Goal: Information Seeking & Learning: Compare options

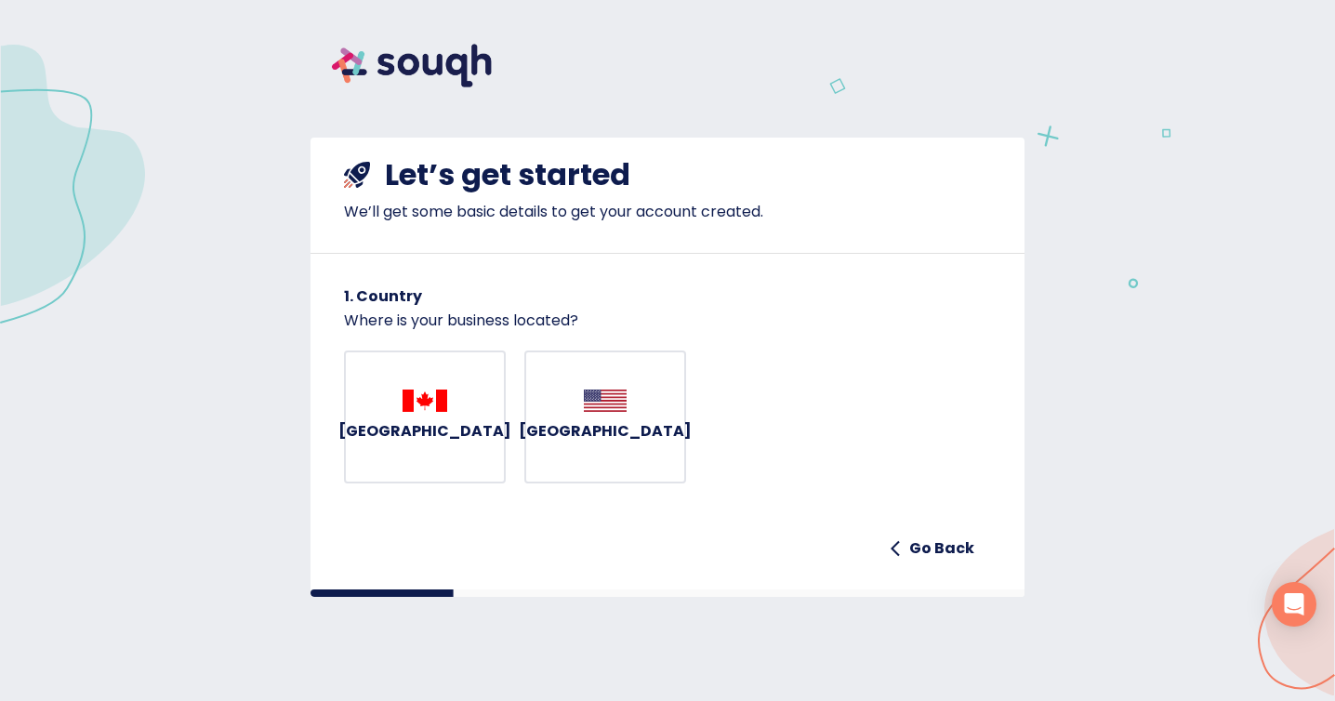
click at [402, 444] on h6 "Canada" at bounding box center [424, 431] width 173 height 26
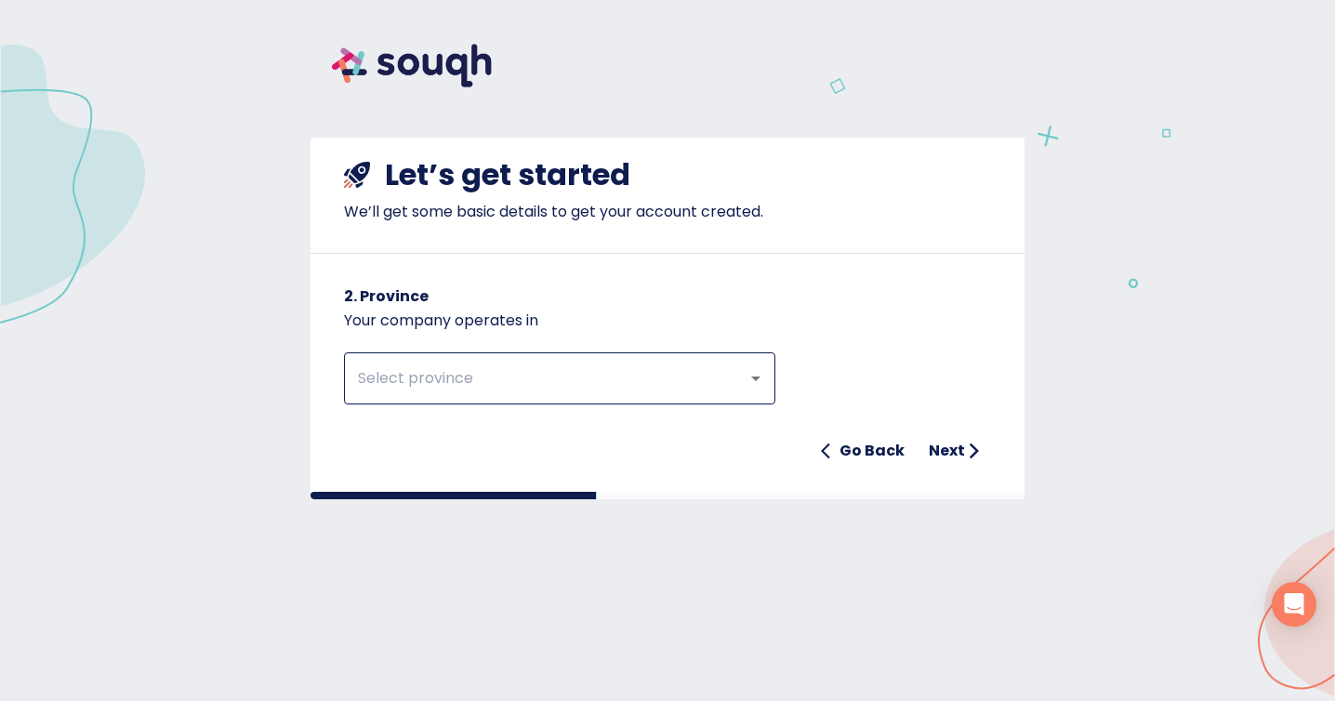
click at [544, 385] on input "text" at bounding box center [533, 378] width 362 height 35
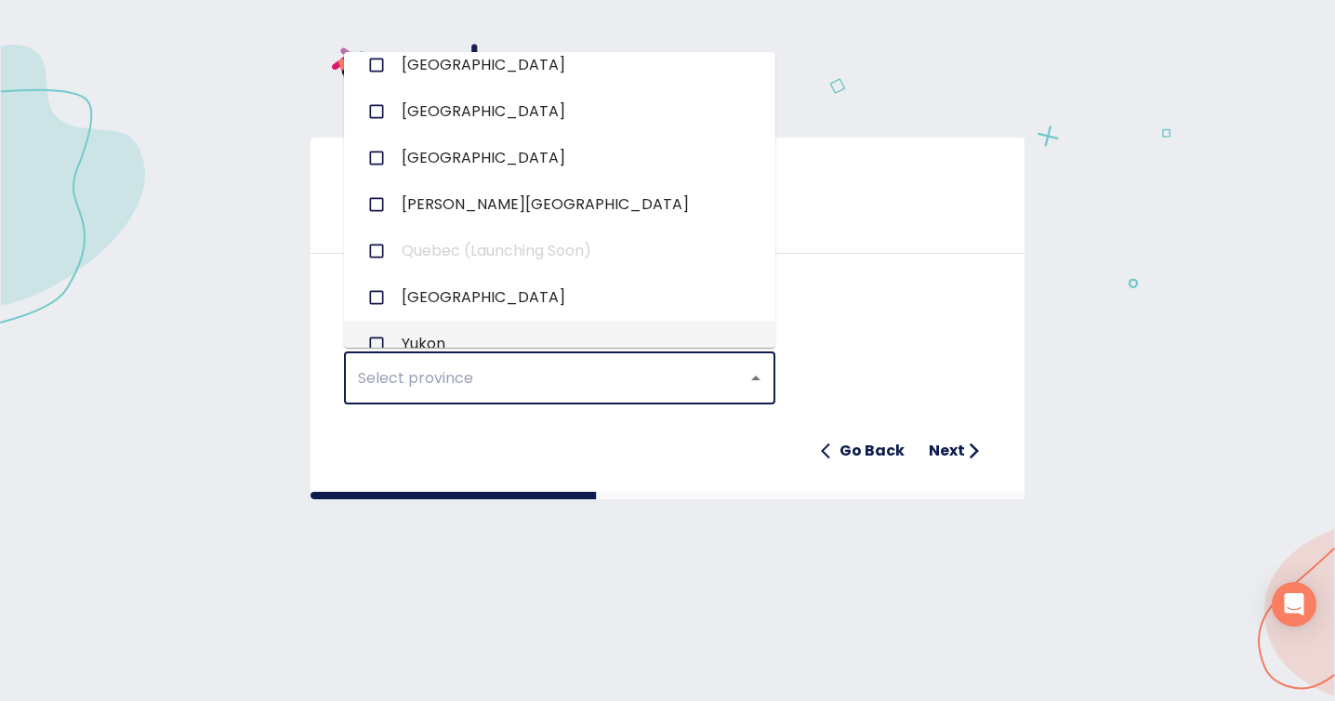
scroll to position [300, 0]
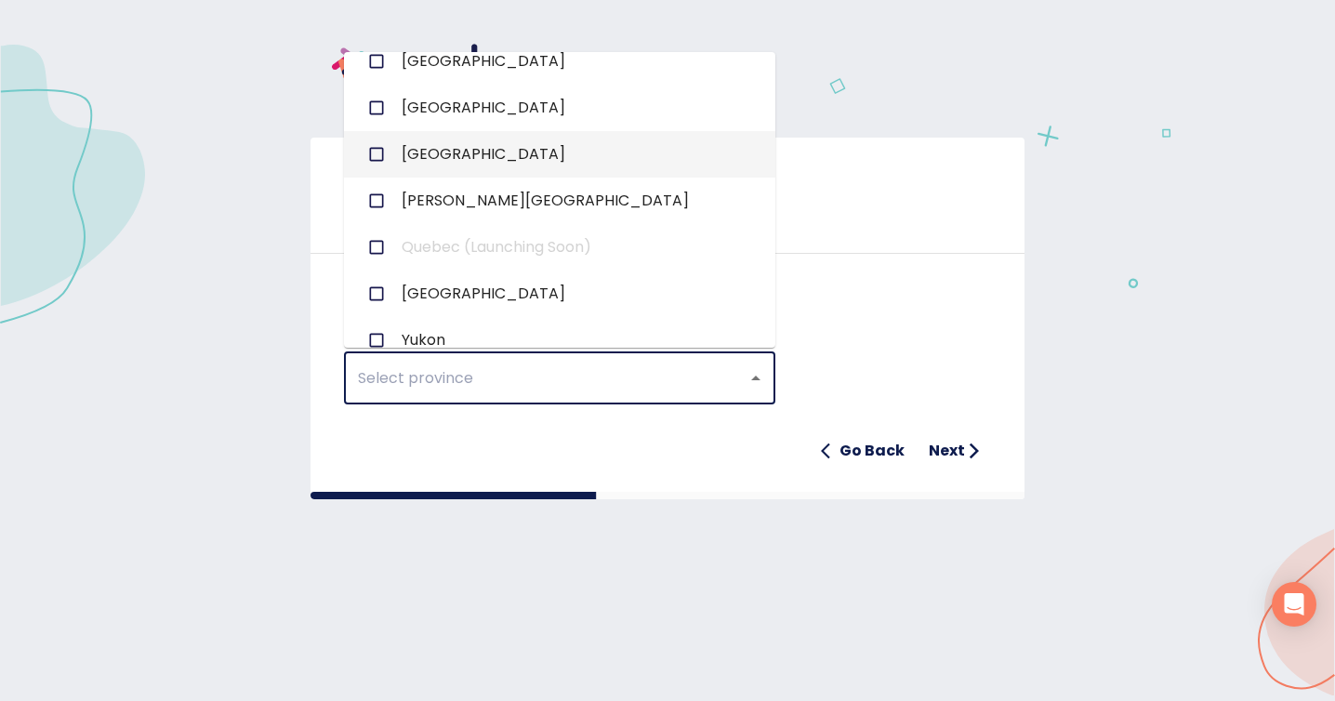
click at [490, 170] on li "Ontario" at bounding box center [559, 154] width 431 height 46
checkbox input "true"
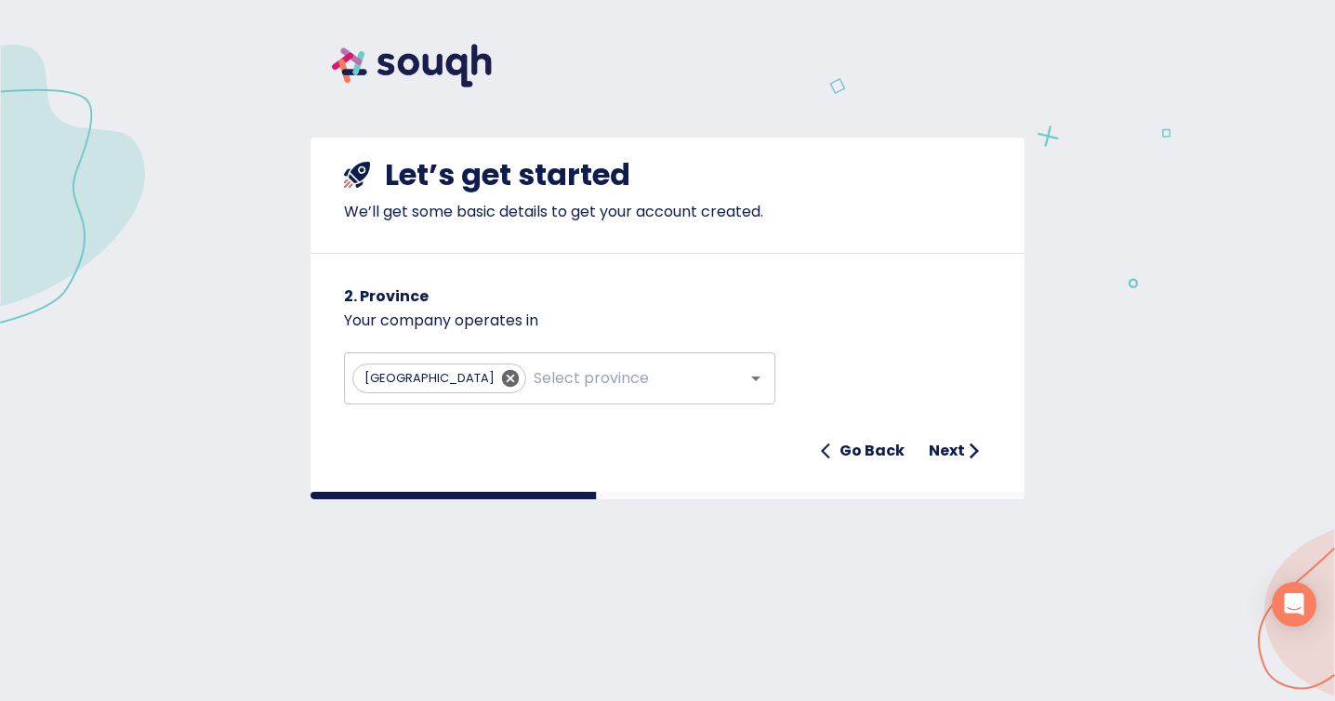
click at [622, 432] on div "Go Back Next" at bounding box center [667, 450] width 647 height 37
click at [947, 453] on h6 "Next" at bounding box center [946, 451] width 36 height 26
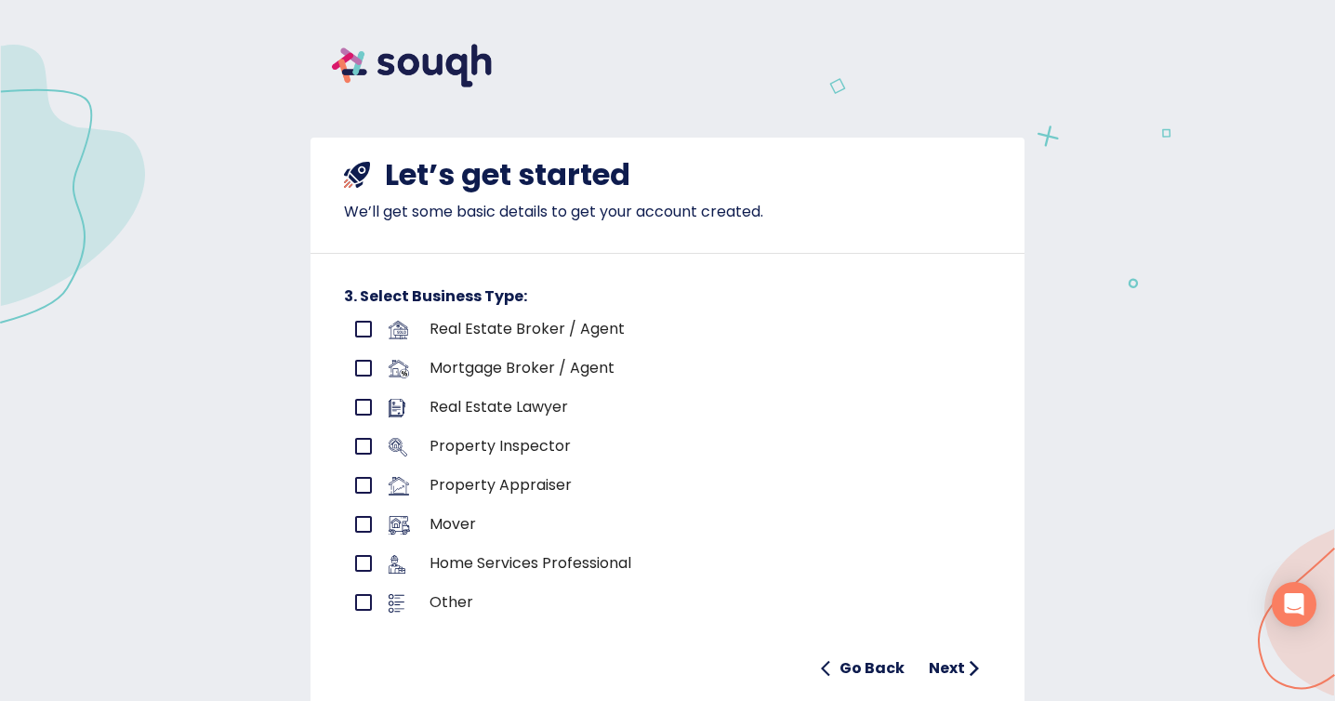
click at [413, 328] on div at bounding box center [408, 335] width 41 height 28
click at [347, 330] on input "primary checkbox" at bounding box center [363, 328] width 39 height 39
checkbox input "true"
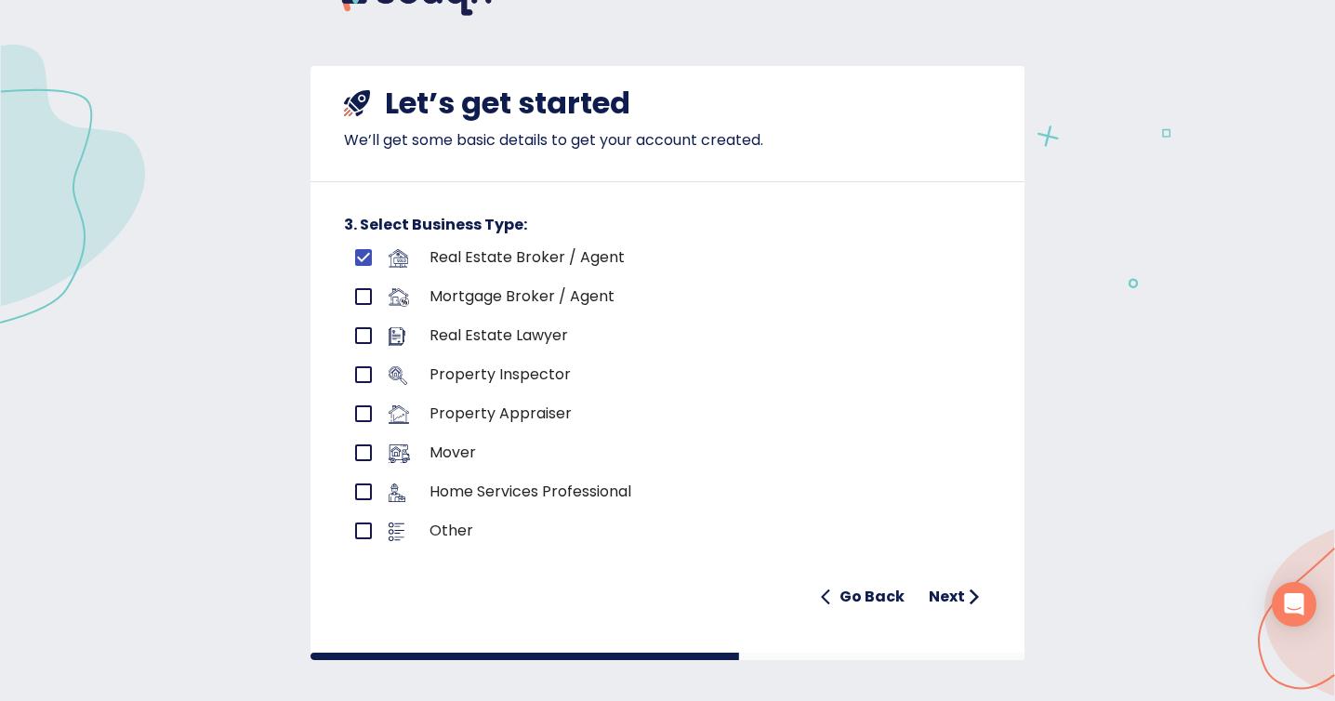
scroll to position [82, 0]
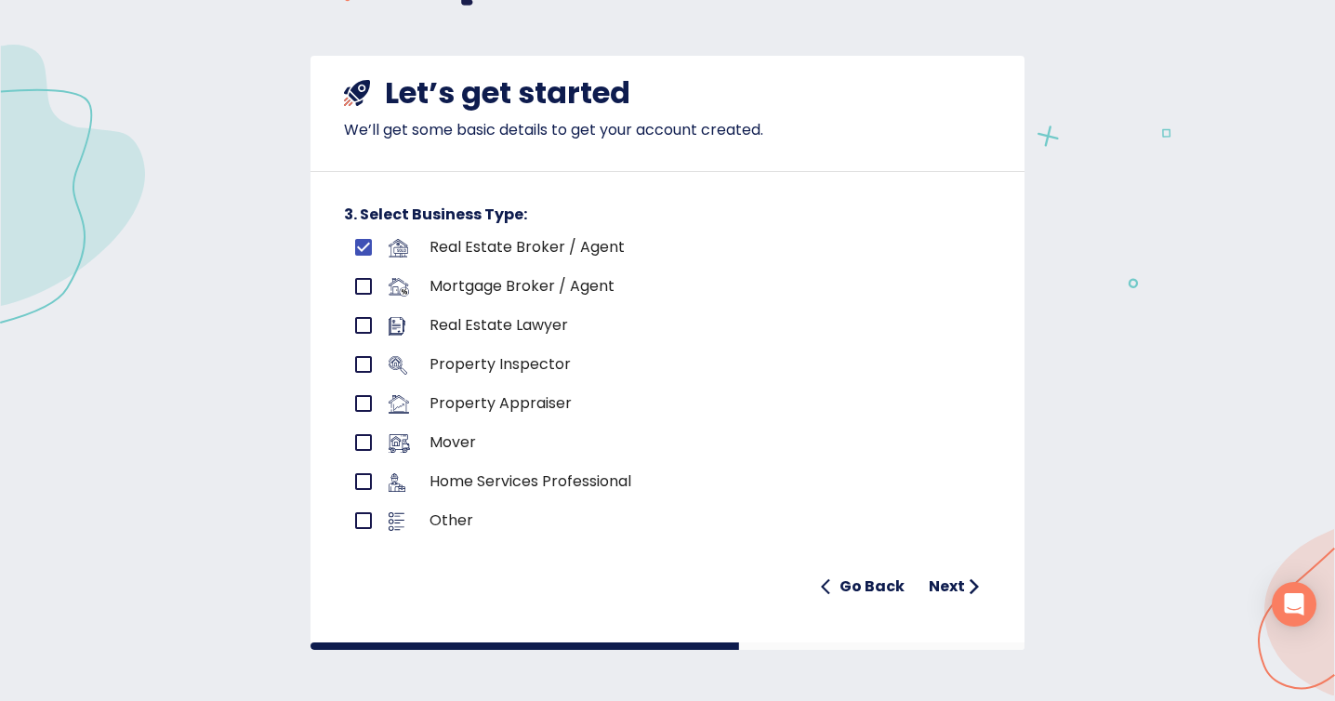
click at [933, 598] on h6 "Next" at bounding box center [946, 586] width 36 height 26
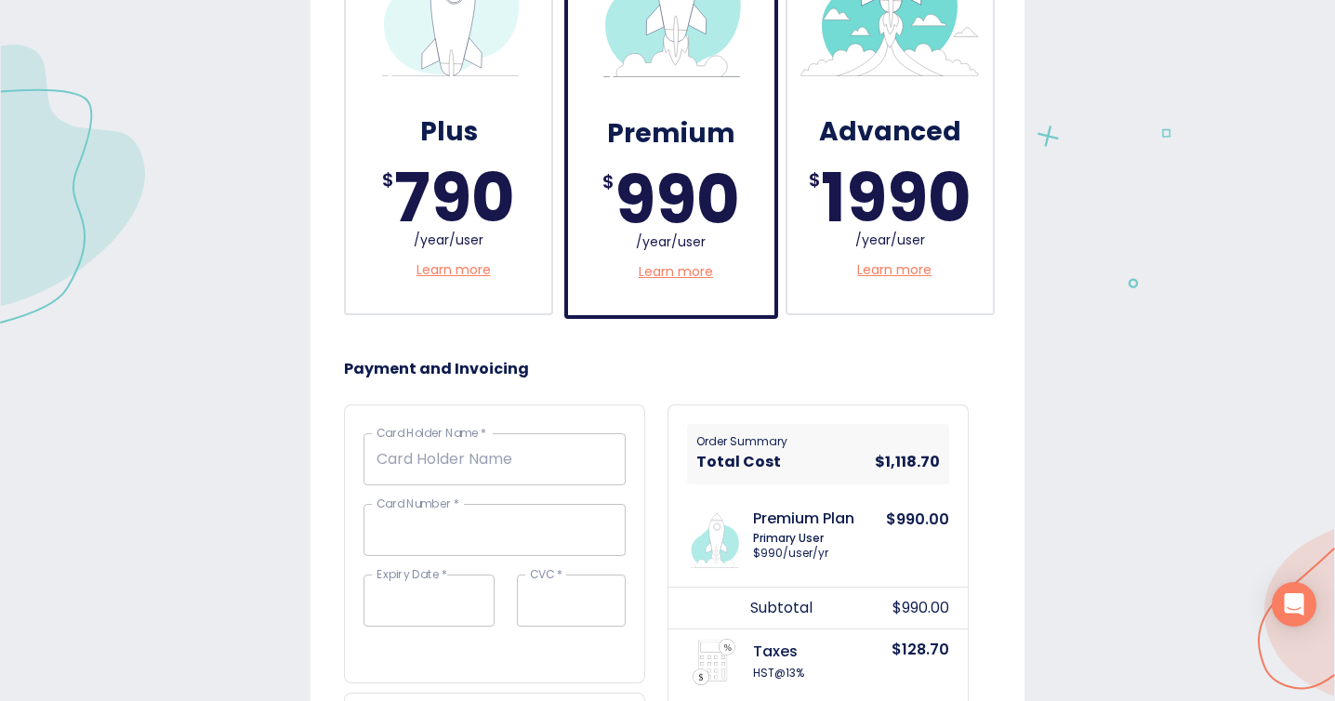
scroll to position [804, 0]
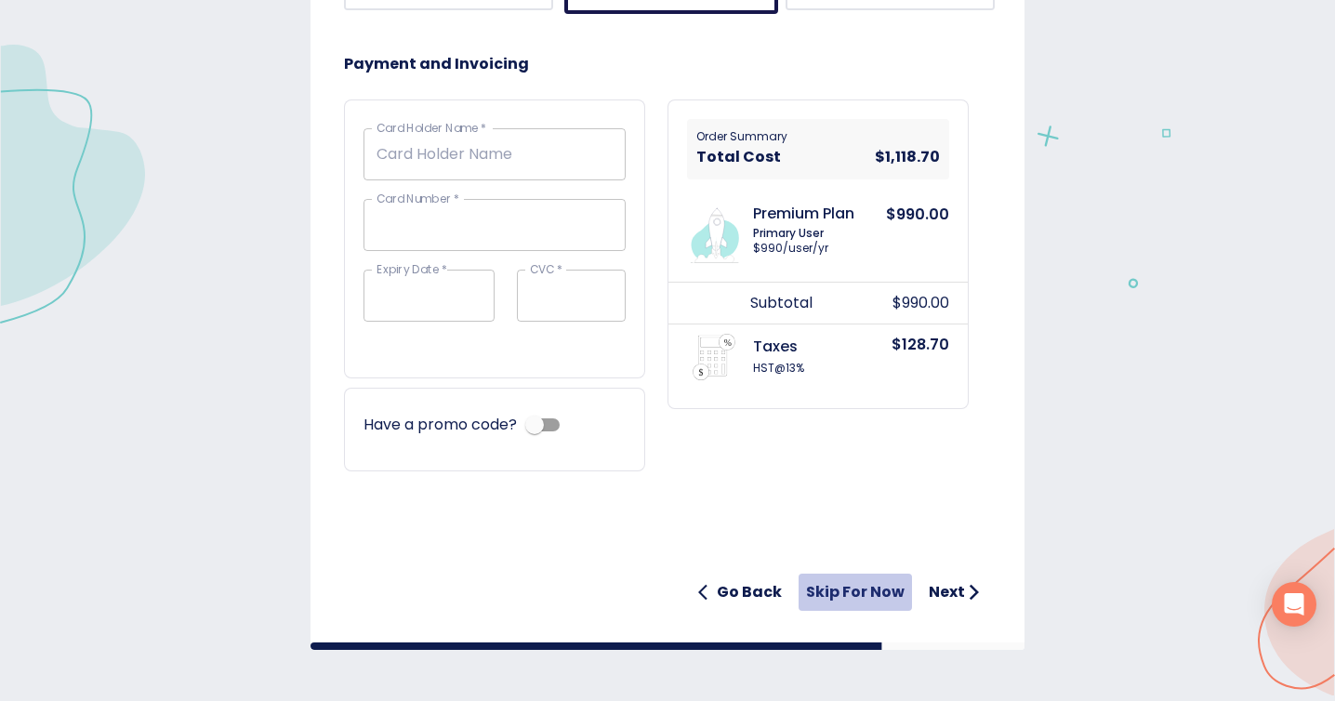
click at [819, 582] on h6 "Skip for now" at bounding box center [855, 592] width 99 height 26
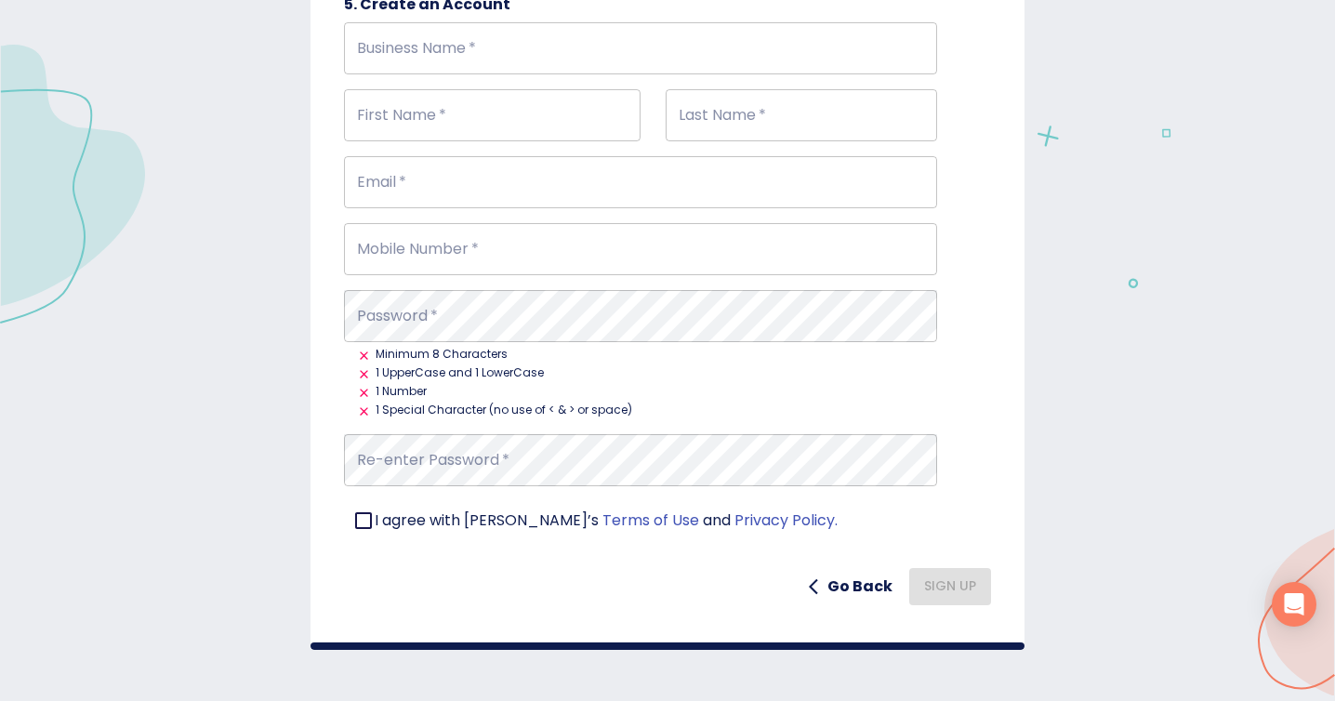
scroll to position [288, 0]
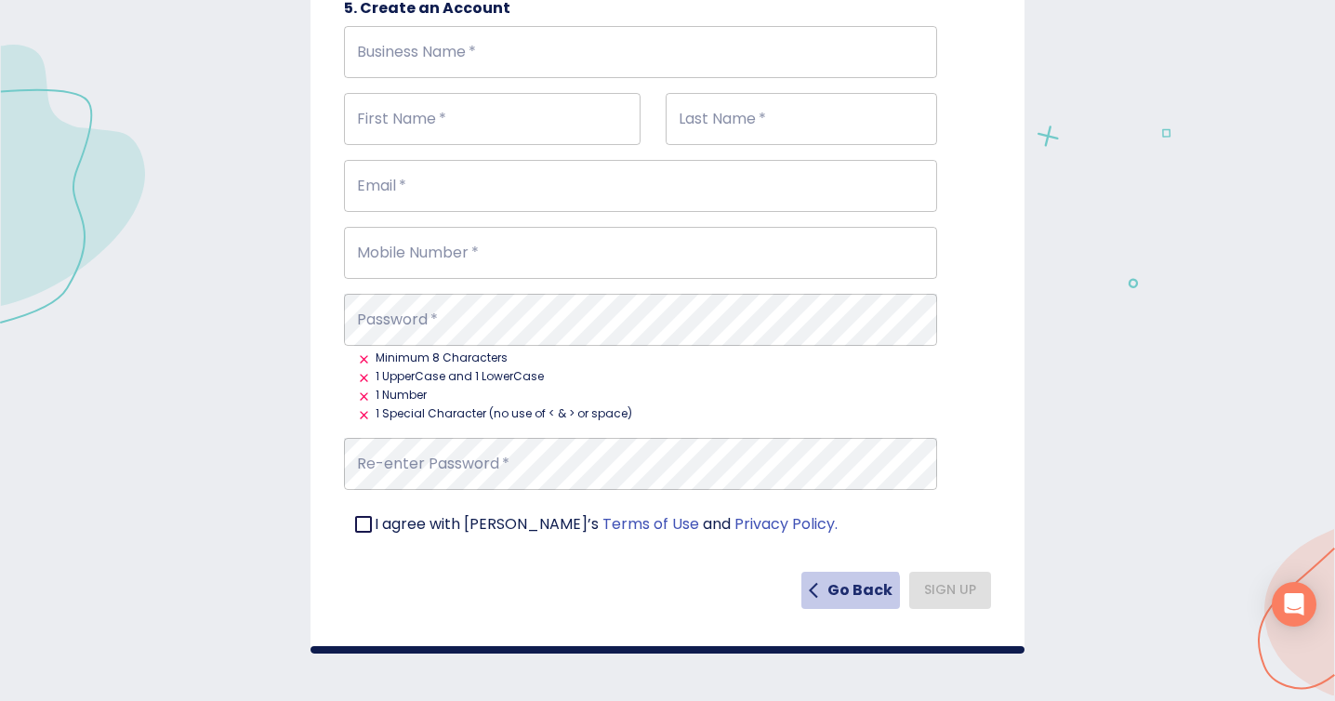
click at [834, 591] on h6 "Go Back" at bounding box center [859, 590] width 65 height 26
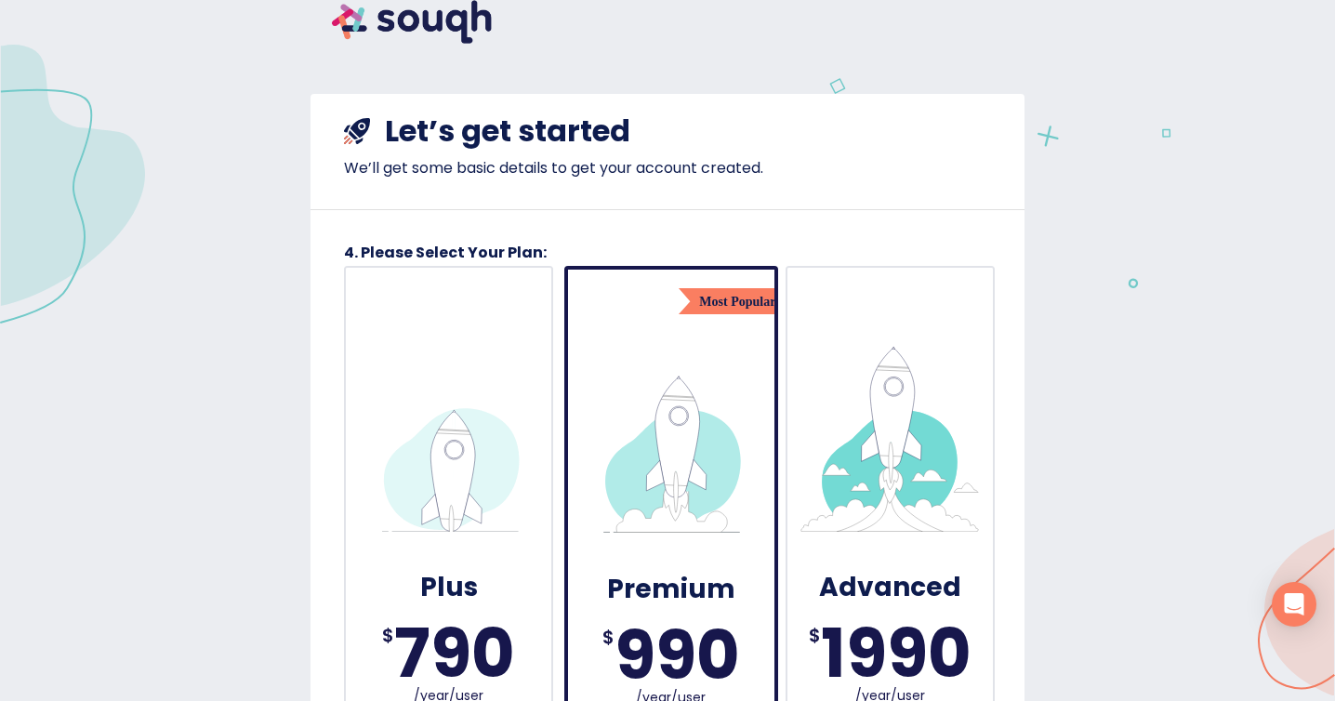
scroll to position [0, 0]
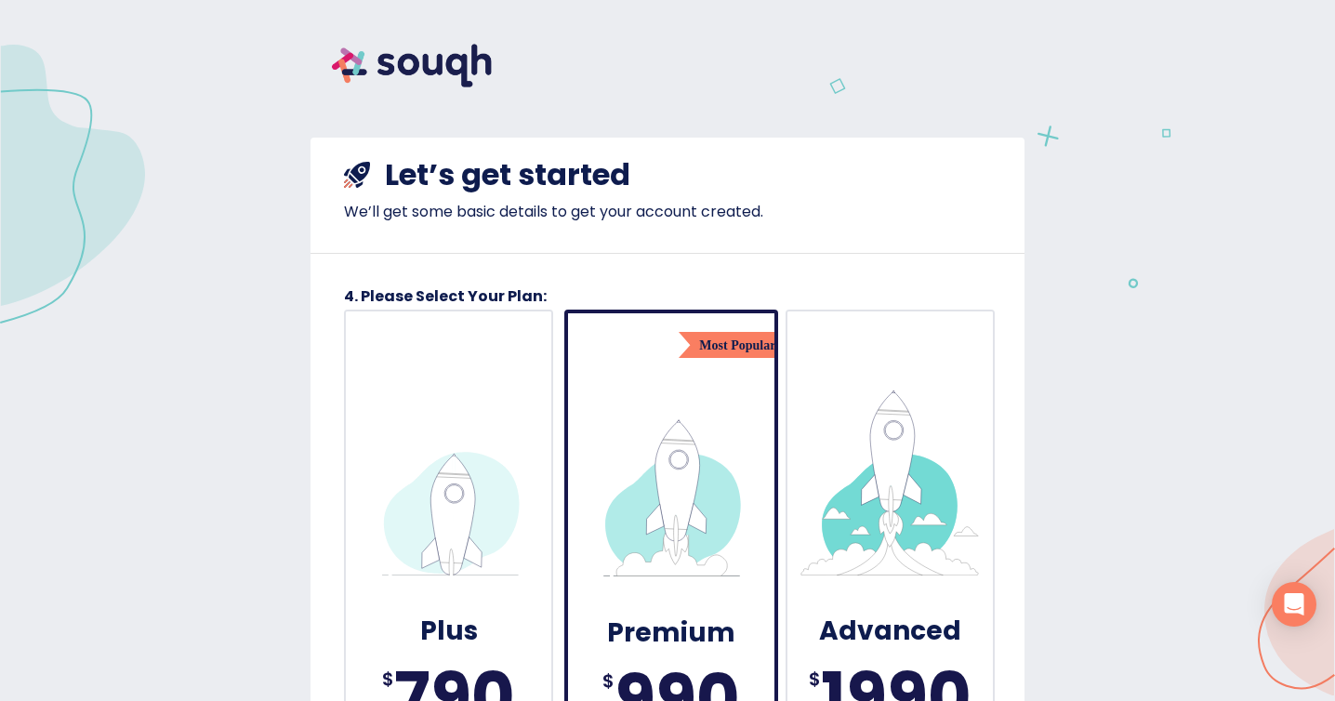
click at [418, 39] on img at bounding box center [411, 65] width 203 height 86
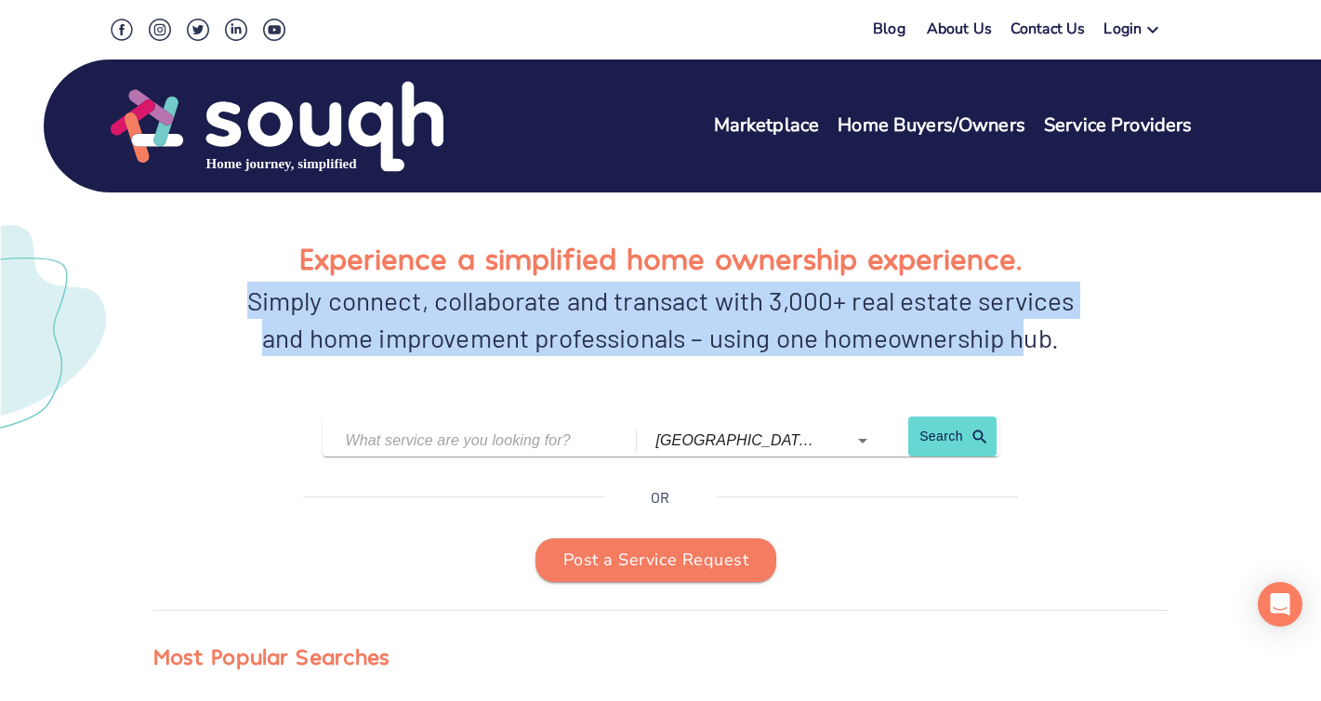
drag, startPoint x: 248, startPoint y: 296, endPoint x: 1063, endPoint y: 356, distance: 817.3
click at [1037, 352] on div "Simply connect, collaborate and transact with 3,000+ real estate services and h…" at bounding box center [661, 319] width 846 height 74
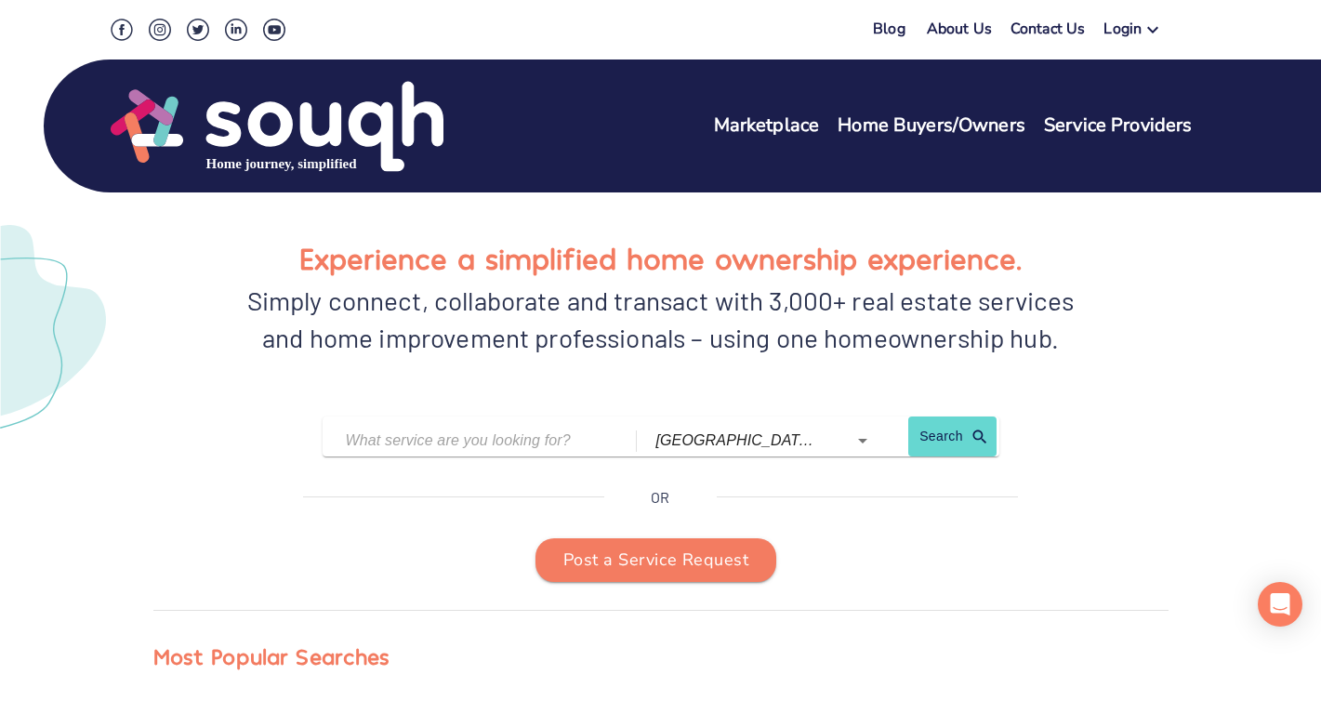
click at [1062, 356] on div "Simply connect, collaborate and transact with 3,000+ real estate services and h…" at bounding box center [661, 319] width 846 height 74
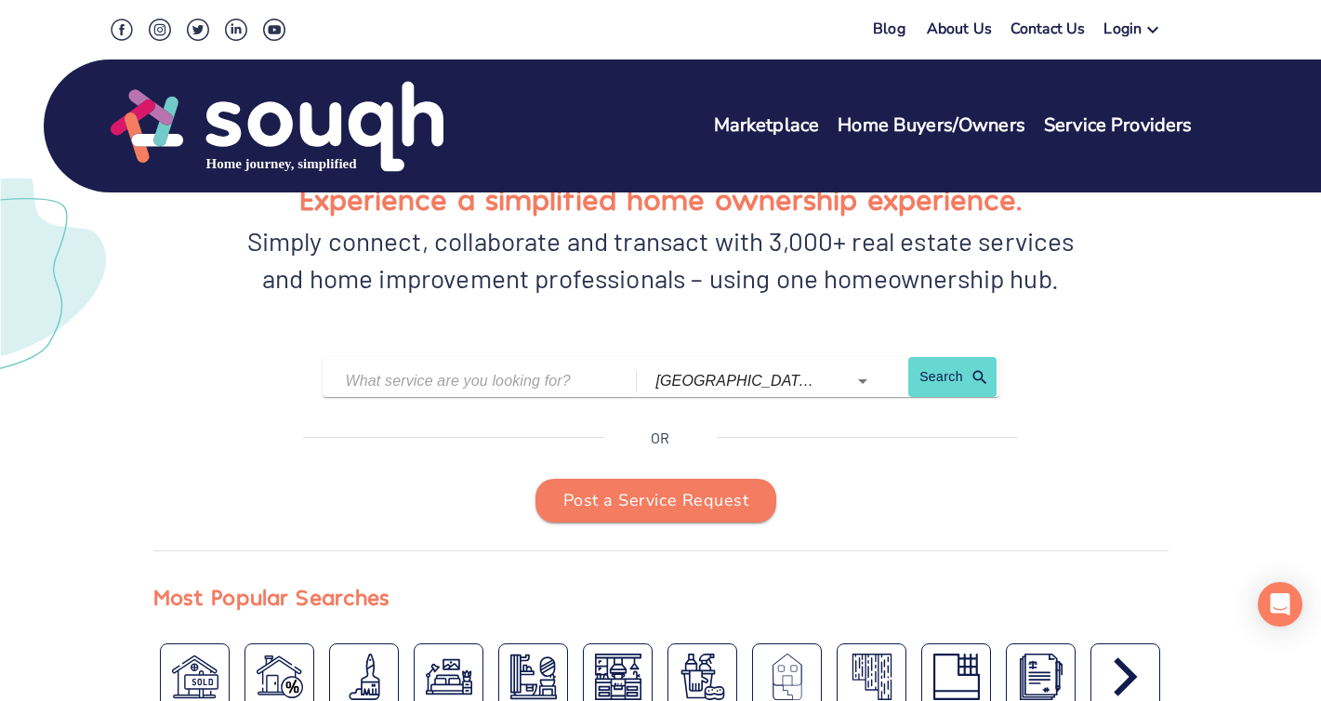
scroll to position [556, 0]
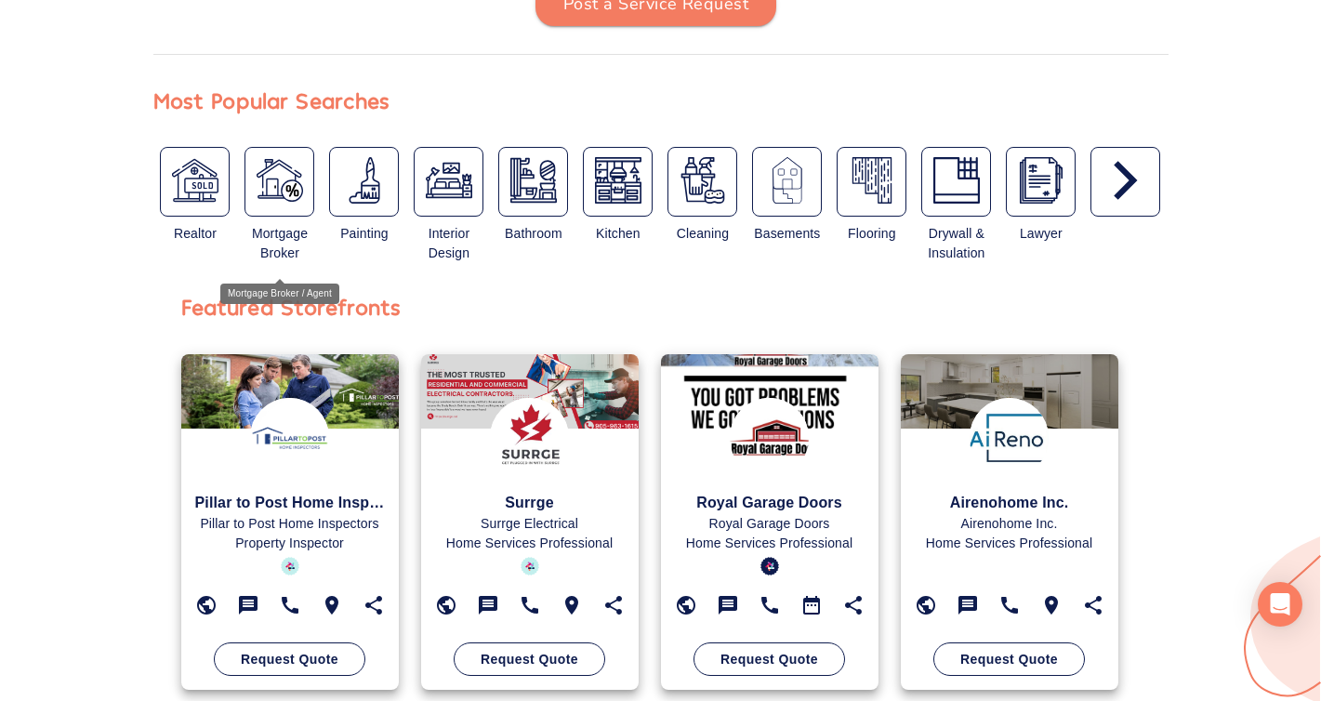
click at [284, 197] on img "button" at bounding box center [280, 180] width 46 height 46
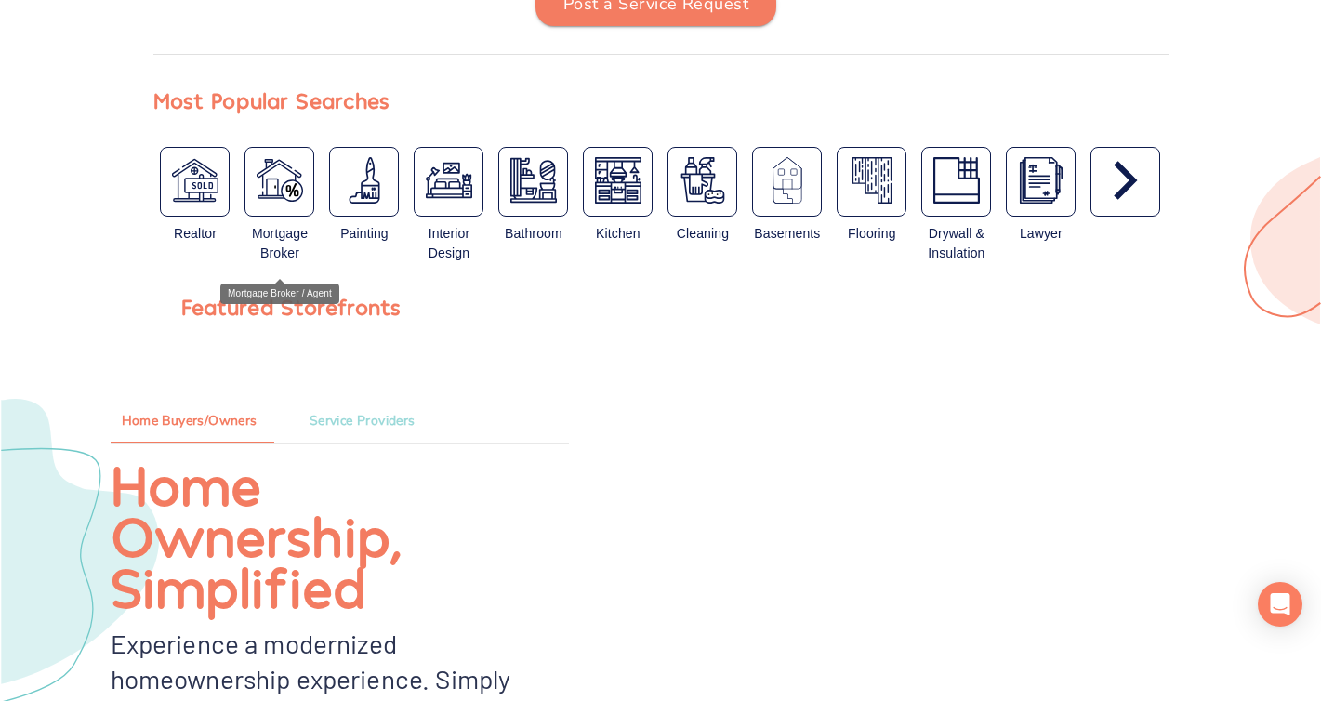
type input "Mortgage Broker / Agent"
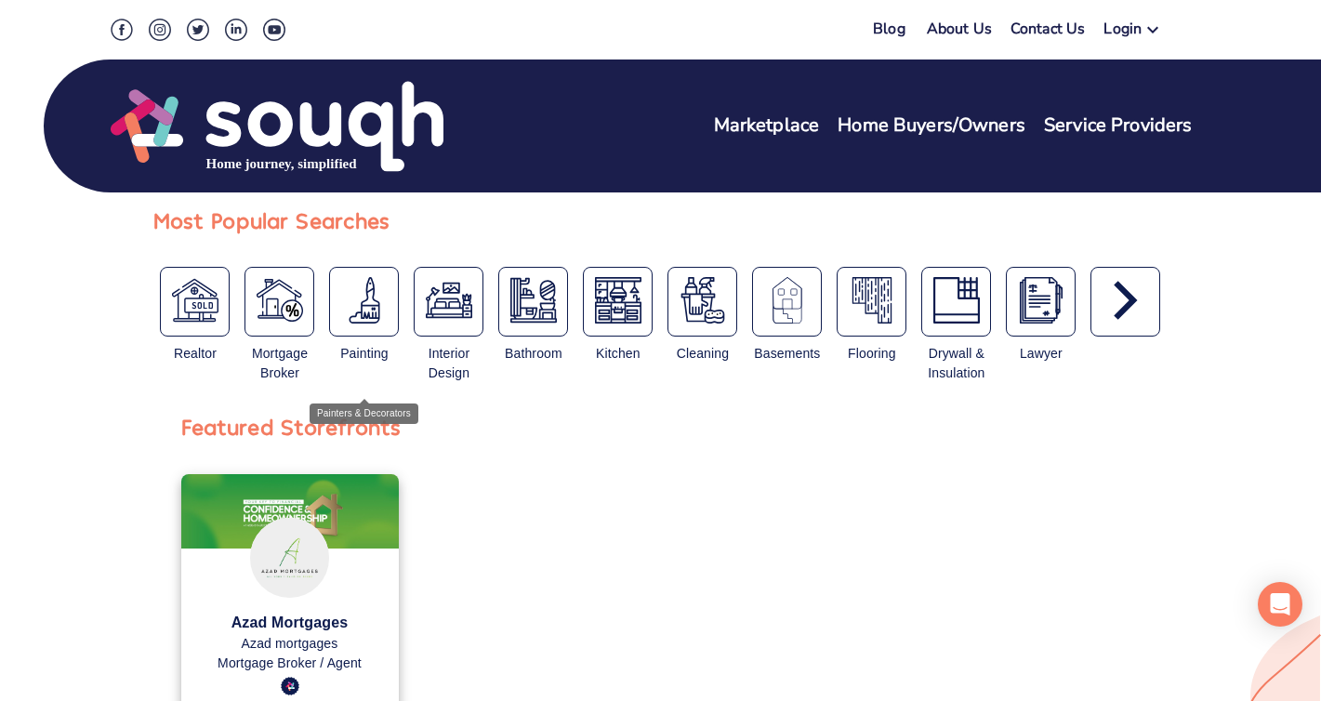
scroll to position [0, 0]
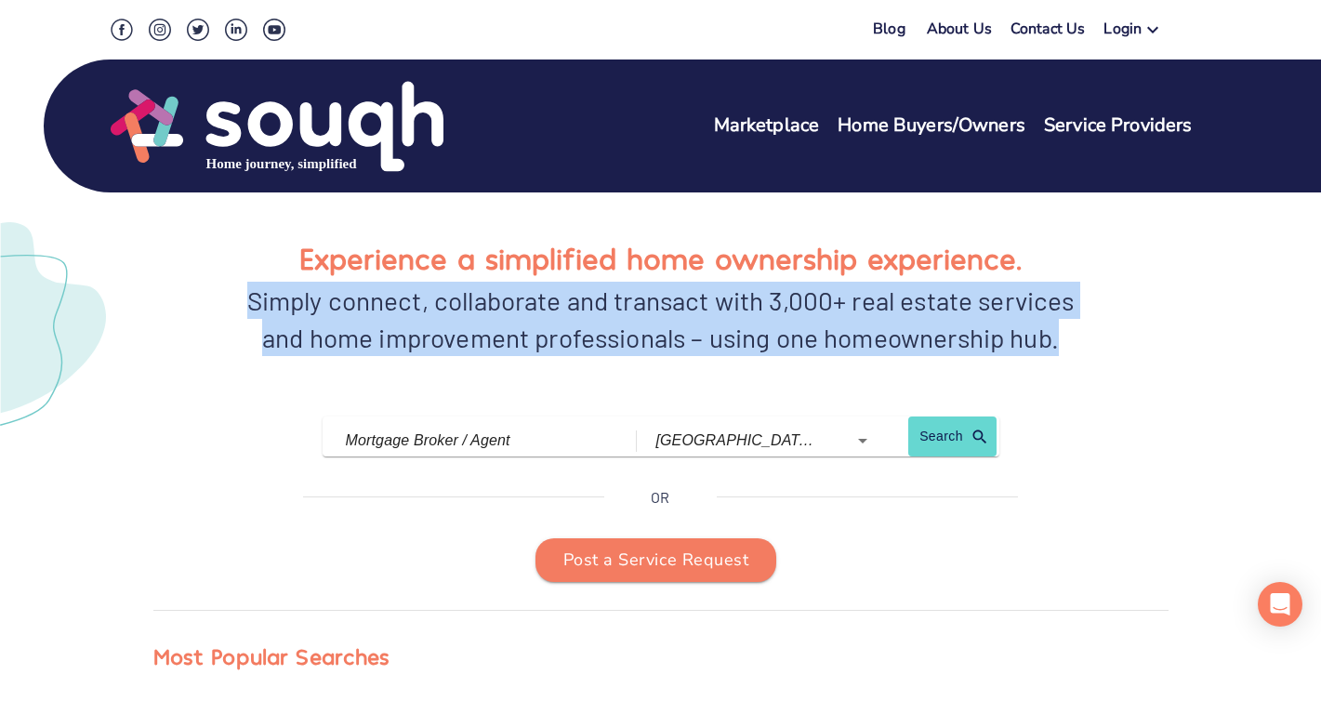
drag, startPoint x: 229, startPoint y: 300, endPoint x: 1064, endPoint y: 348, distance: 836.9
click at [1063, 348] on div "Experience a simplified home ownership experience. Simply connect, collaborate …" at bounding box center [660, 313] width 1015 height 159
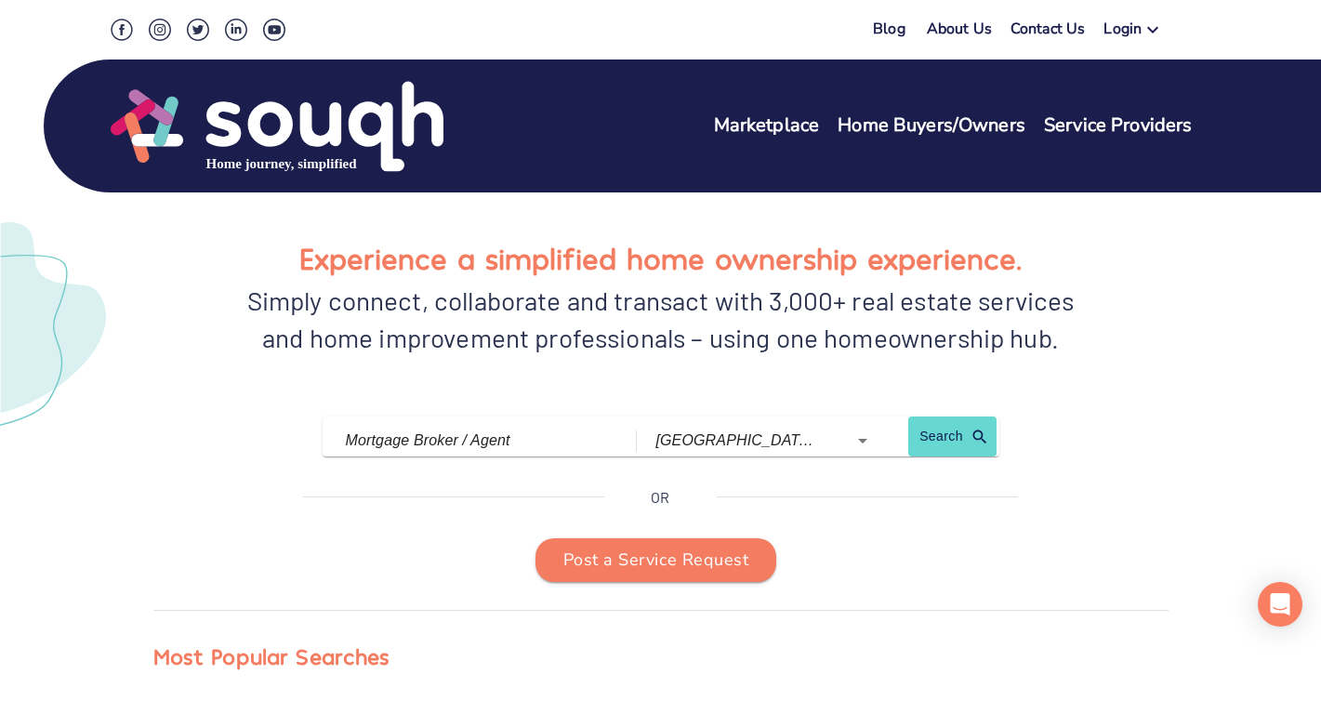
click at [1067, 348] on div "Simply connect, collaborate and transact with 3,000+ real estate services and h…" at bounding box center [661, 319] width 846 height 74
click at [977, 26] on link "About Us" at bounding box center [959, 32] width 65 height 27
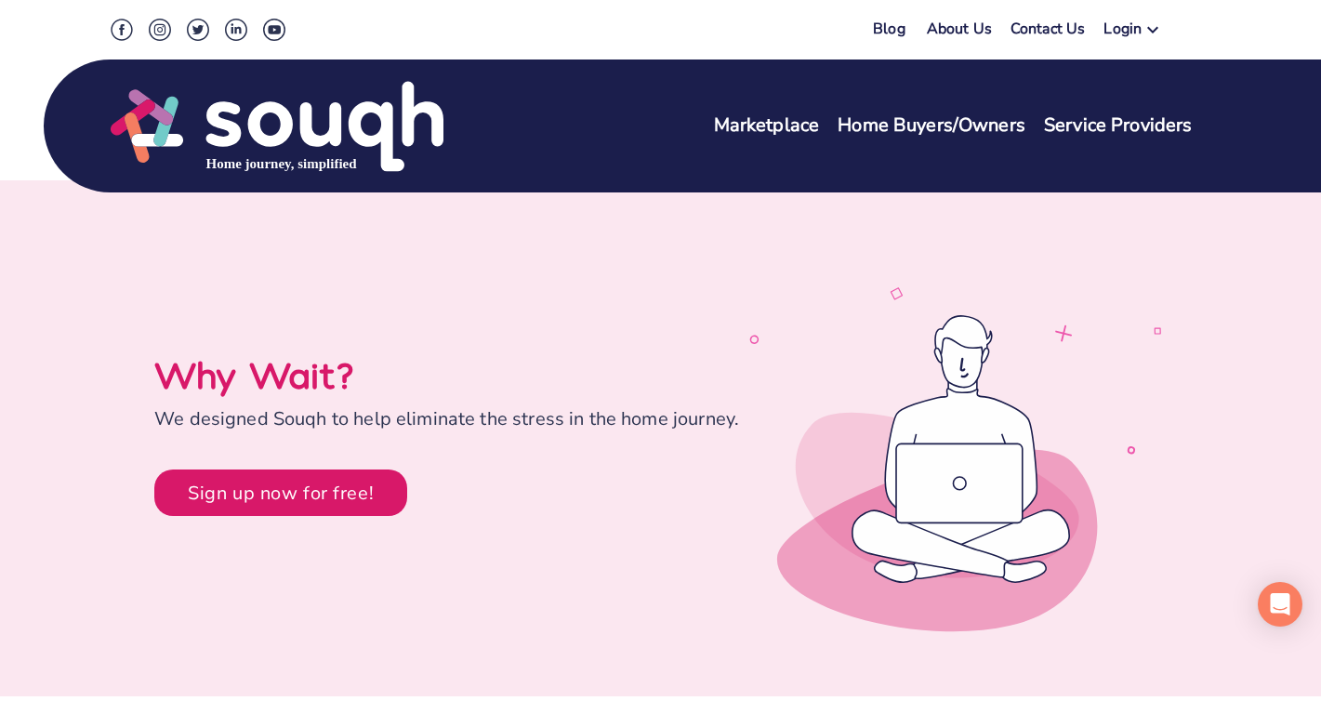
scroll to position [3847, 0]
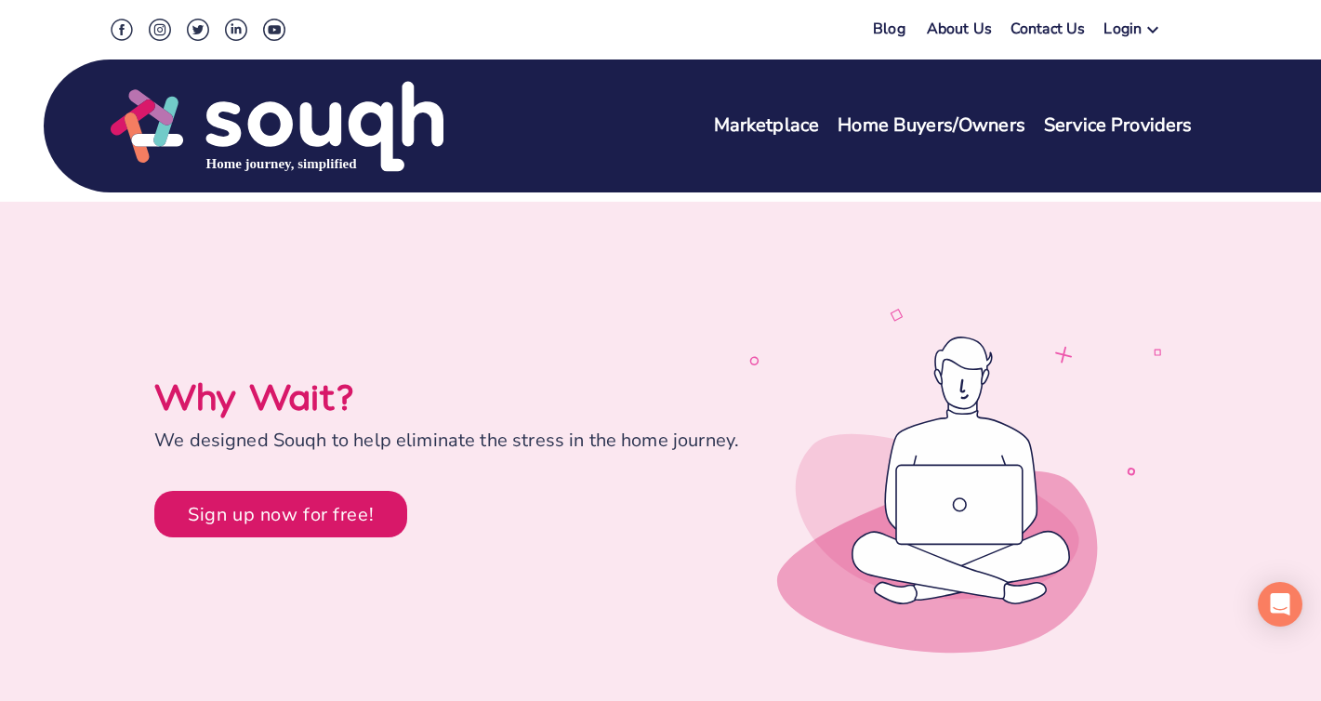
click at [778, 132] on link "Marketplace" at bounding box center [767, 125] width 106 height 27
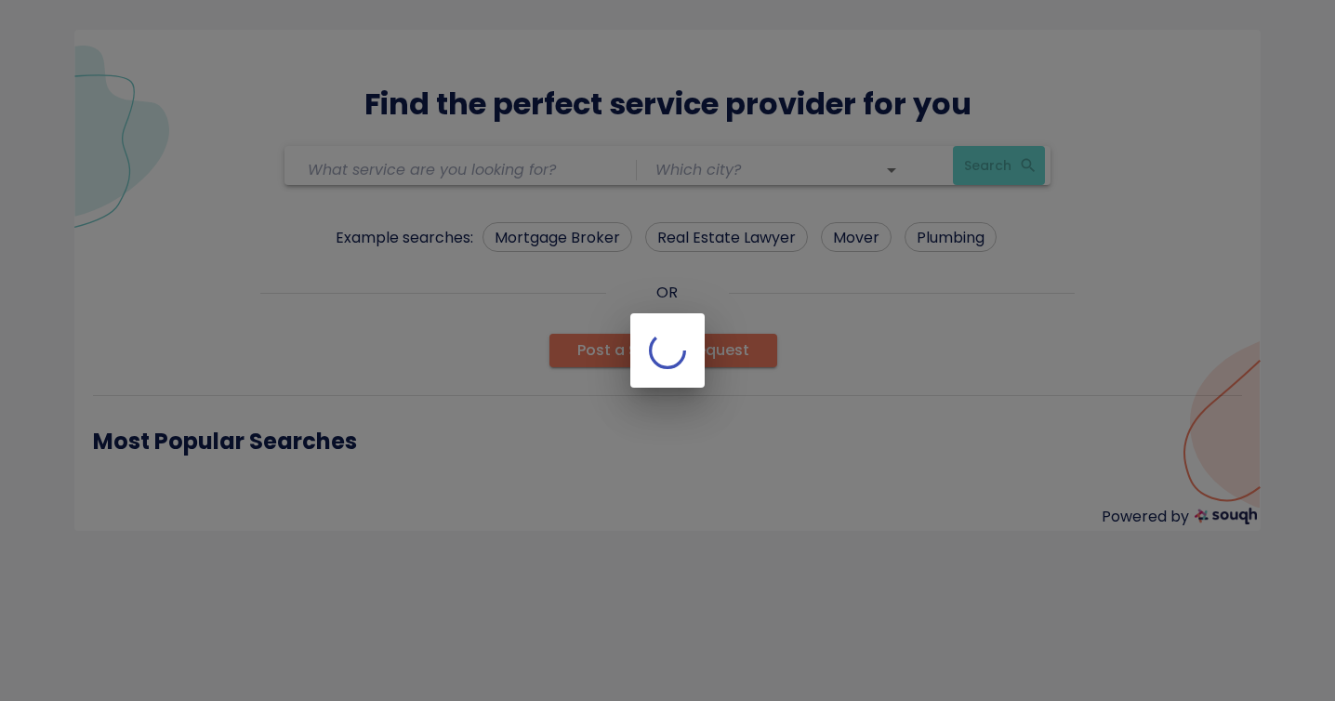
type input "Mortgage Broker / Agent"
type input "[GEOGRAPHIC_DATA] ([GEOGRAPHIC_DATA])"
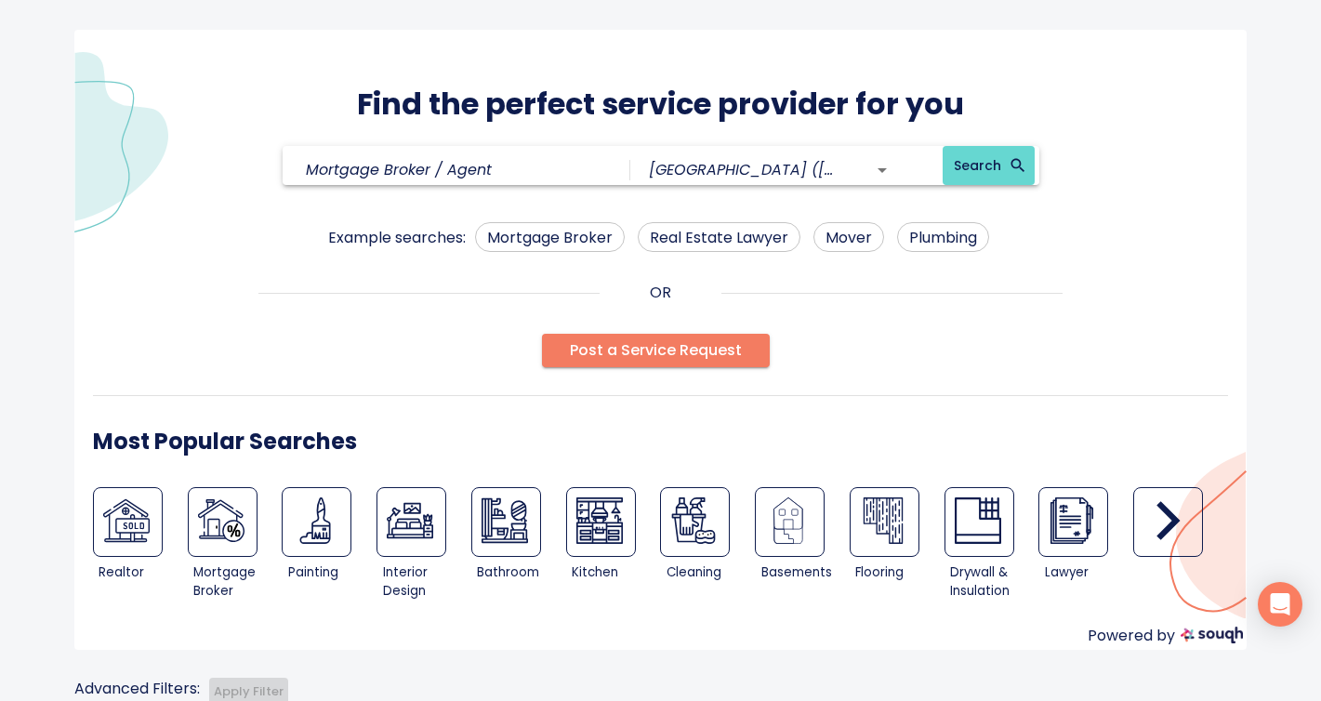
click at [138, 528] on img at bounding box center [126, 520] width 46 height 46
type input "Real Estate Broker / Agent"
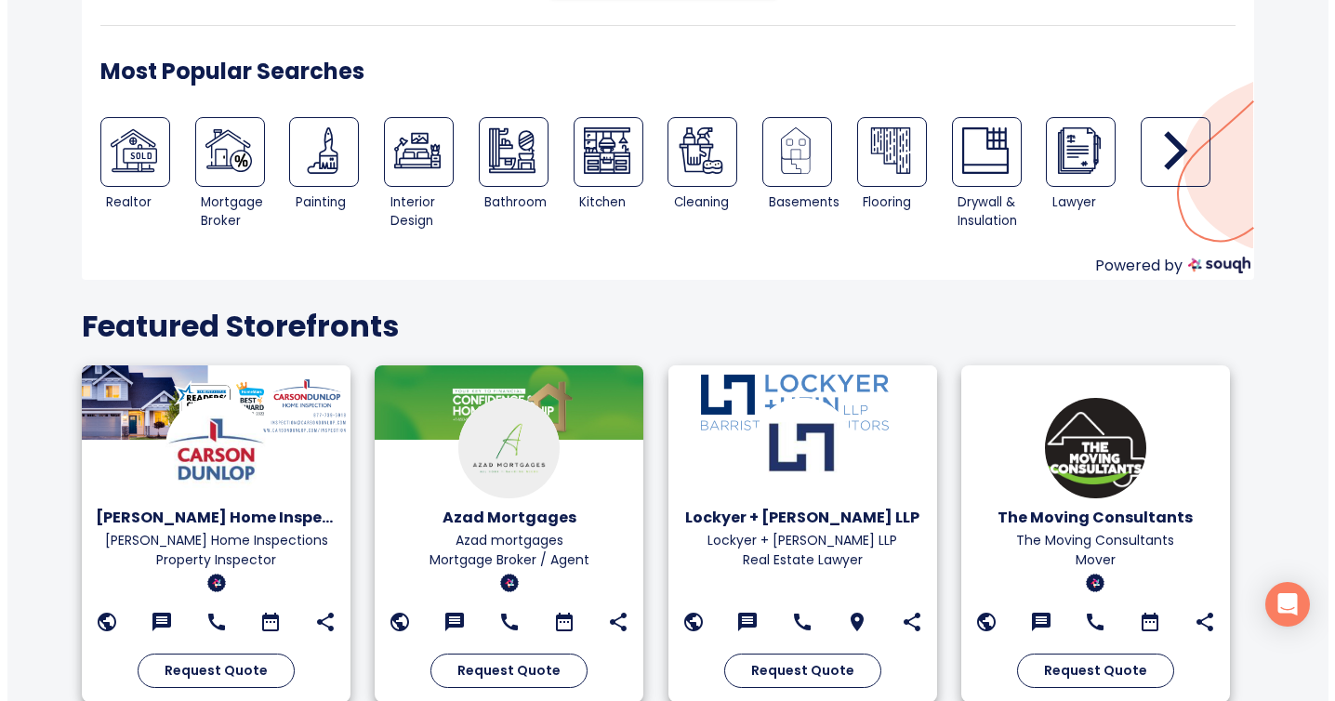
scroll to position [329, 0]
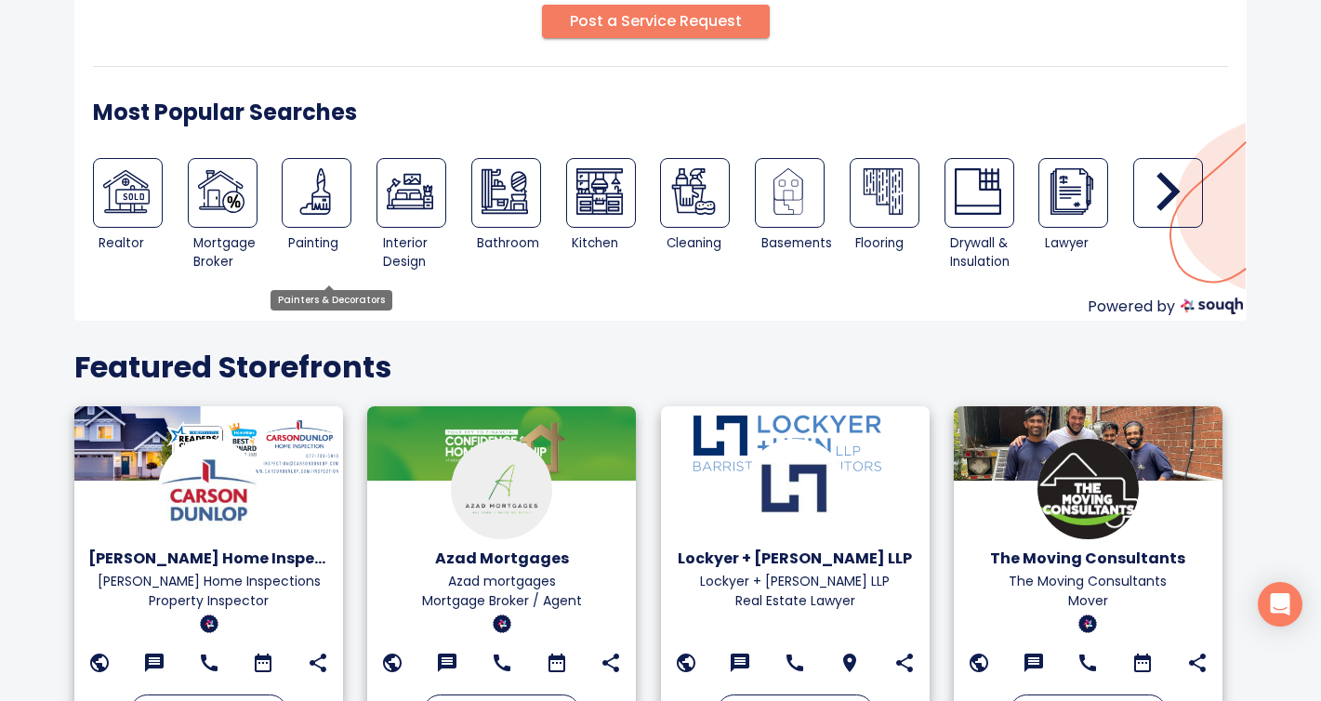
click at [328, 204] on img at bounding box center [315, 191] width 46 height 46
type input "Painters & Decorators"
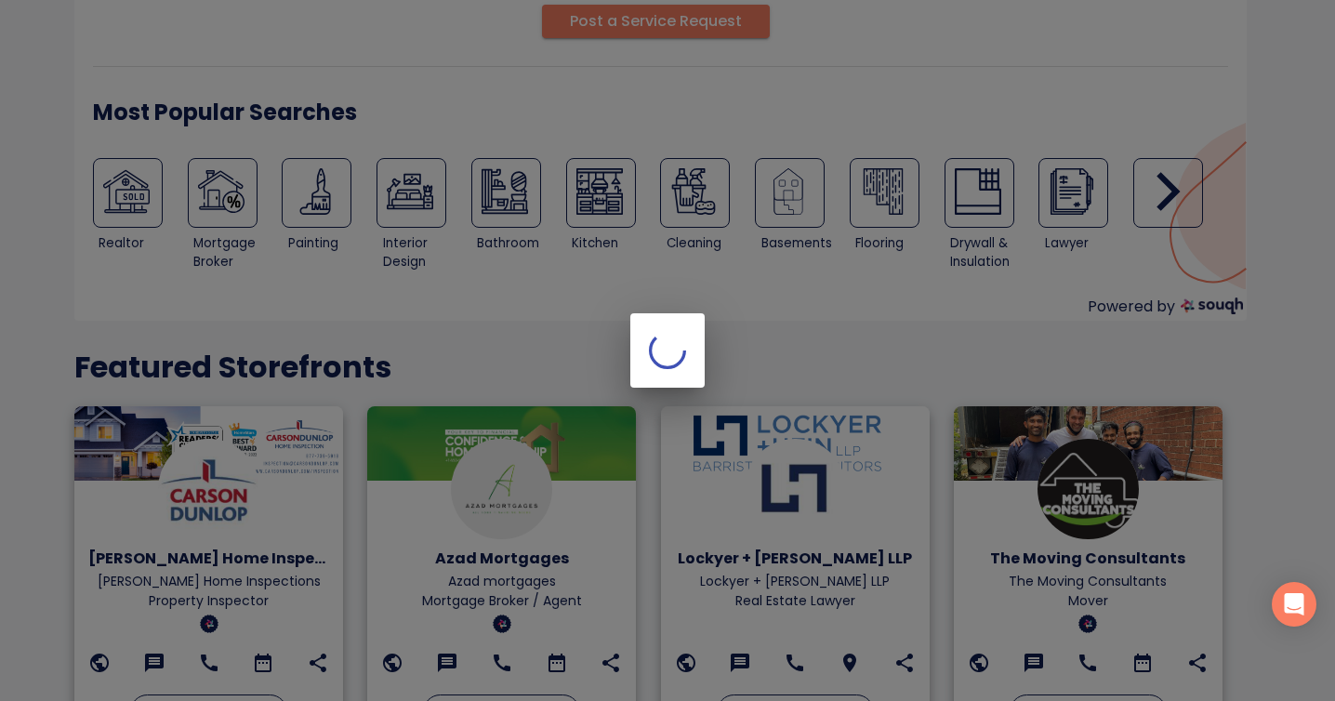
scroll to position [0, 0]
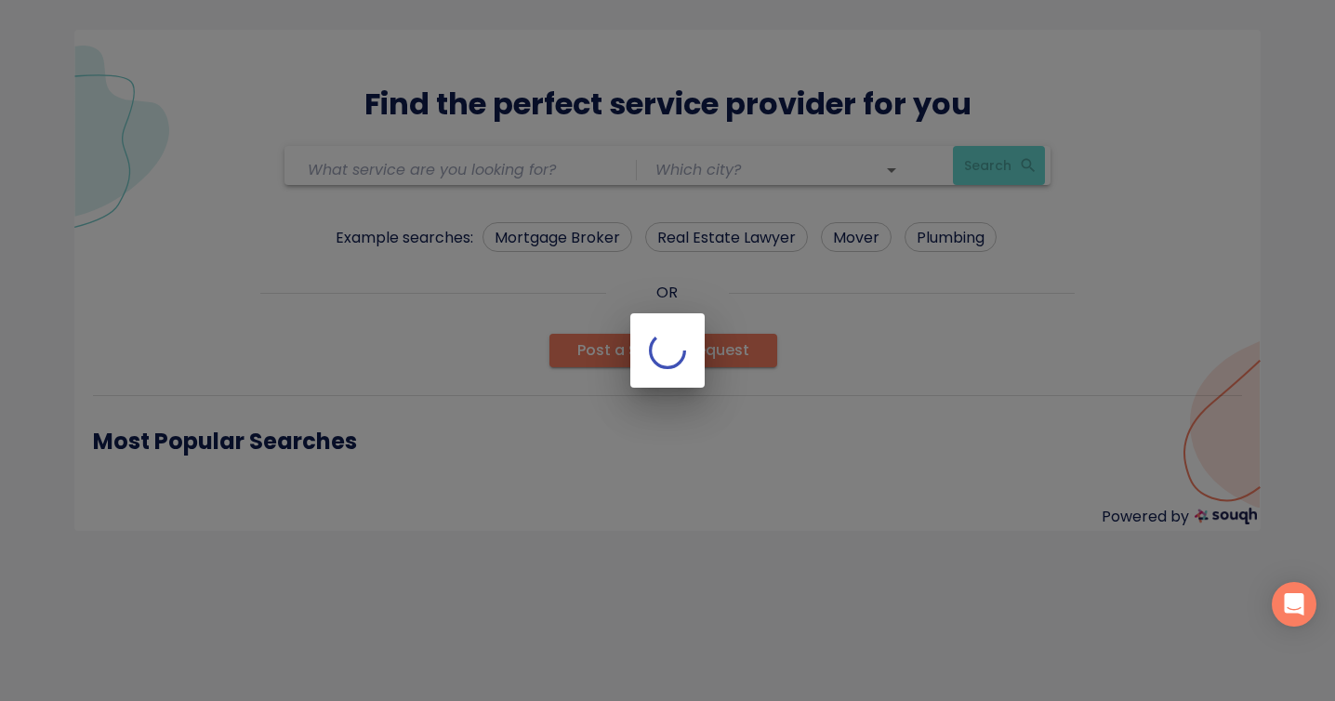
type input "Painters & Decorators"
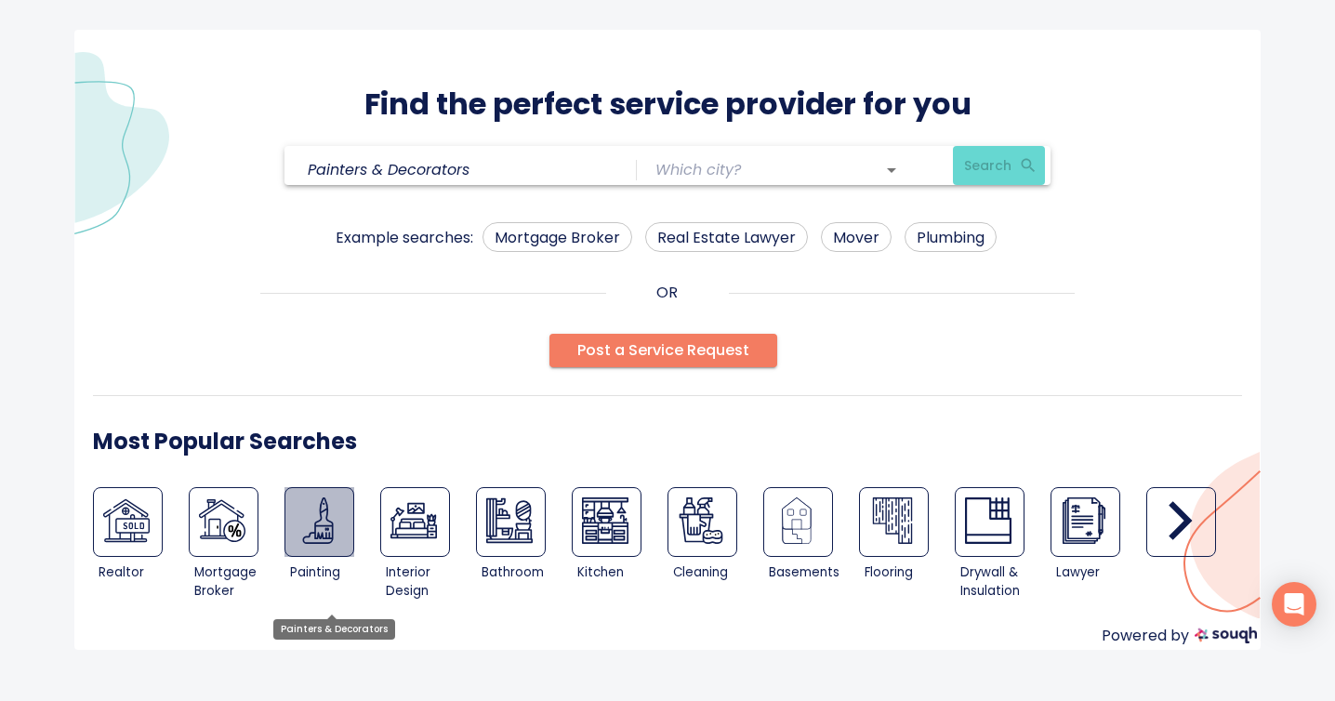
click at [310, 532] on img at bounding box center [318, 520] width 46 height 46
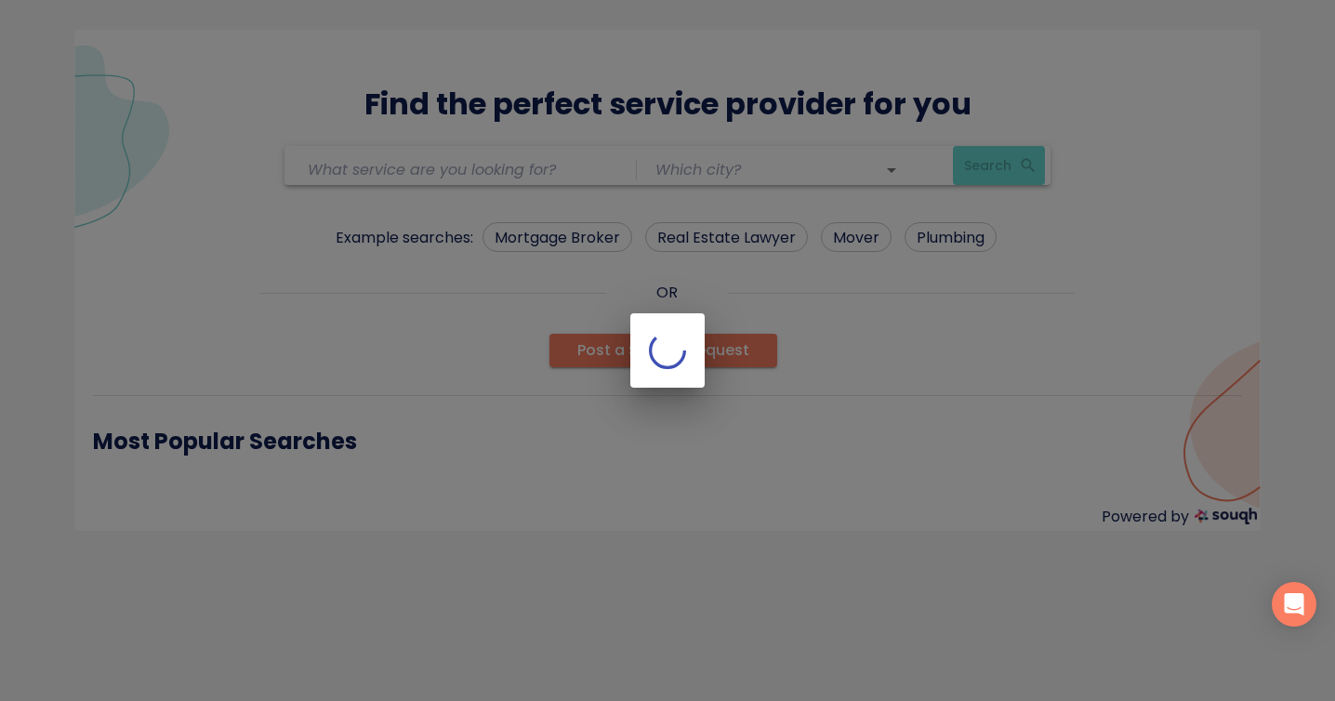
type input "Painters & Decorators"
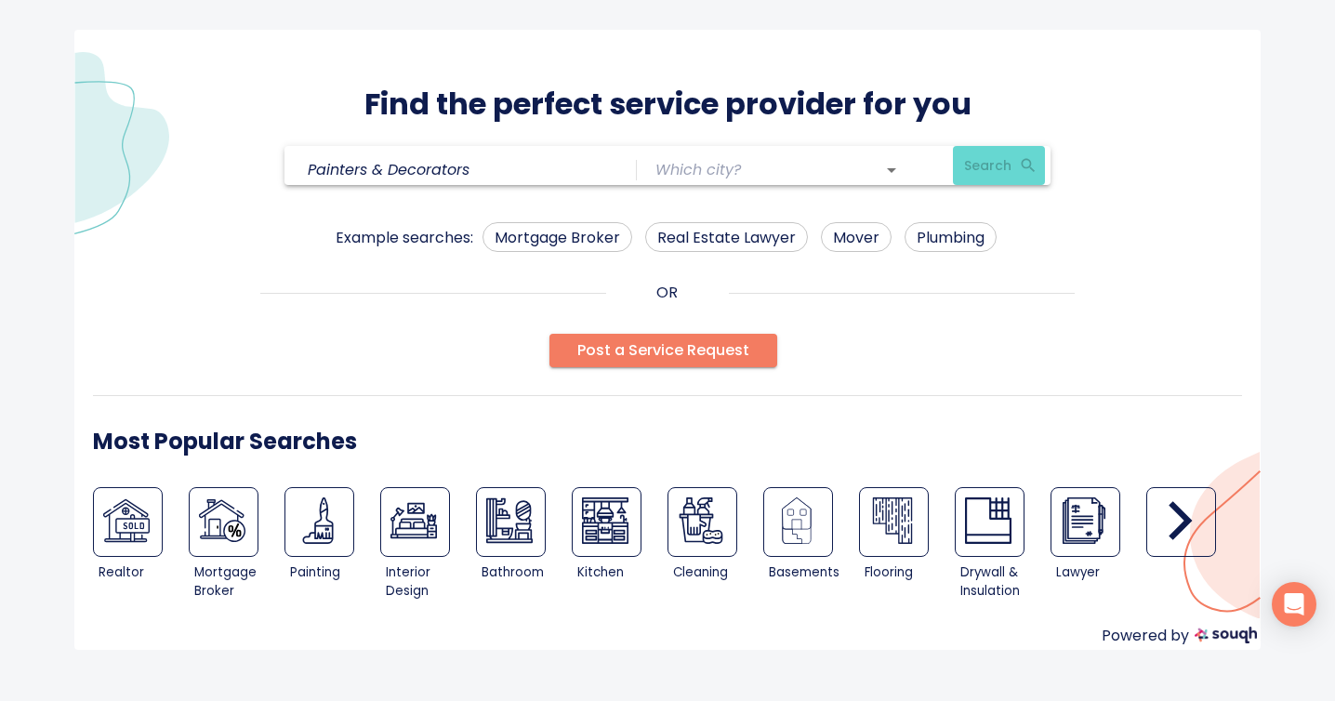
click at [817, 191] on div "Find the perfect service provider for you Painters & Decorators Search Example …" at bounding box center [667, 340] width 1186 height 620
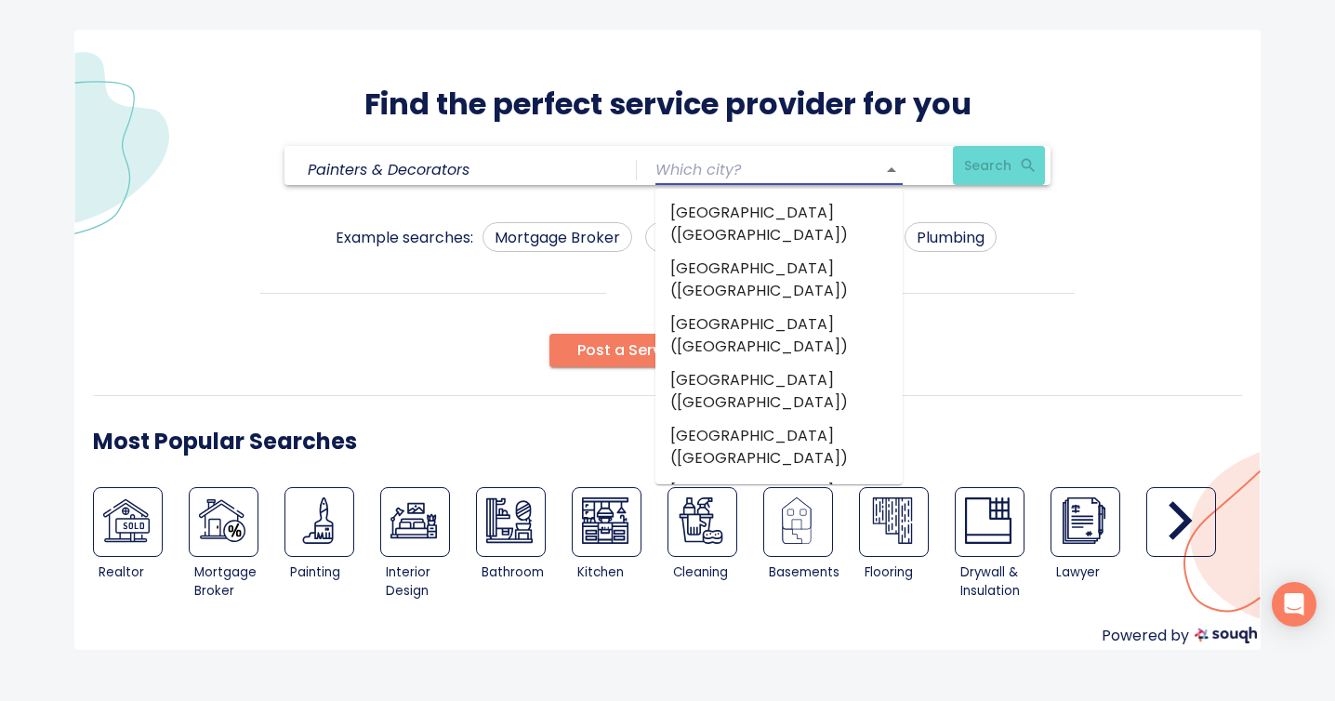
click at [819, 182] on input "text" at bounding box center [752, 169] width 195 height 29
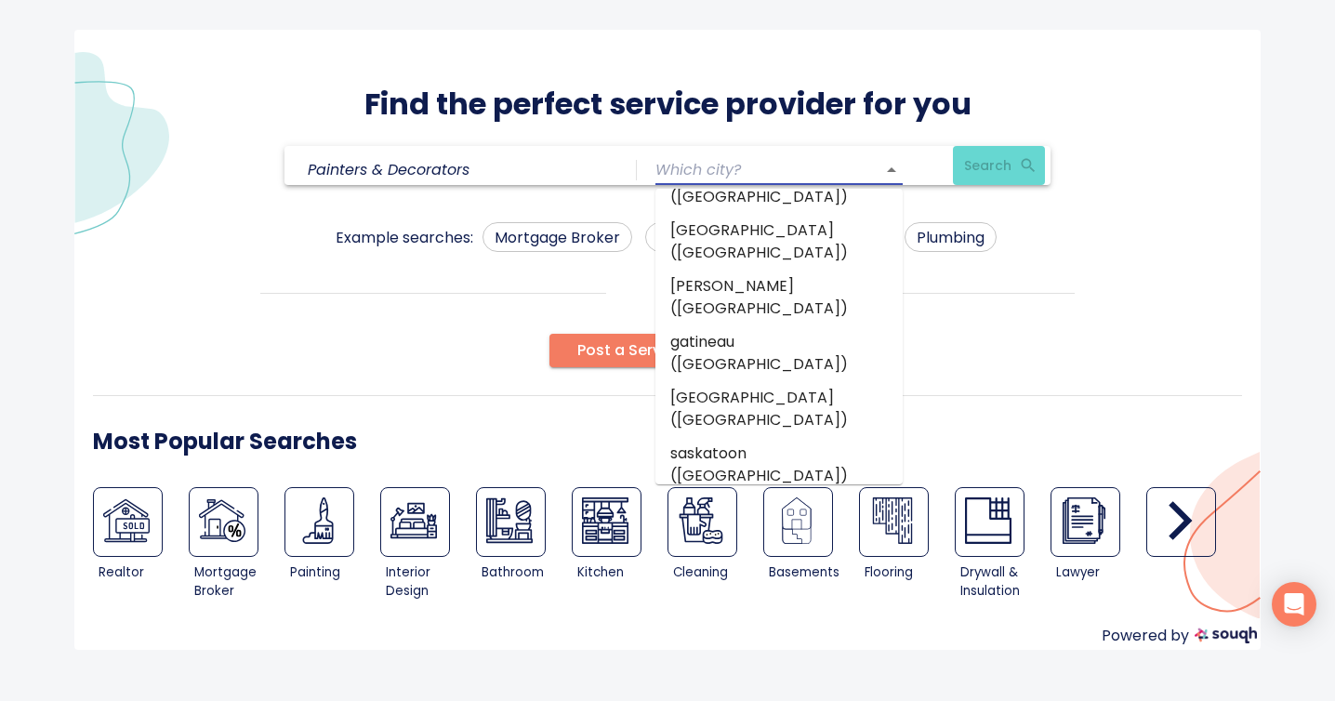
scroll to position [1041, 0]
type input "[GEOGRAPHIC_DATA] ([GEOGRAPHIC_DATA])"
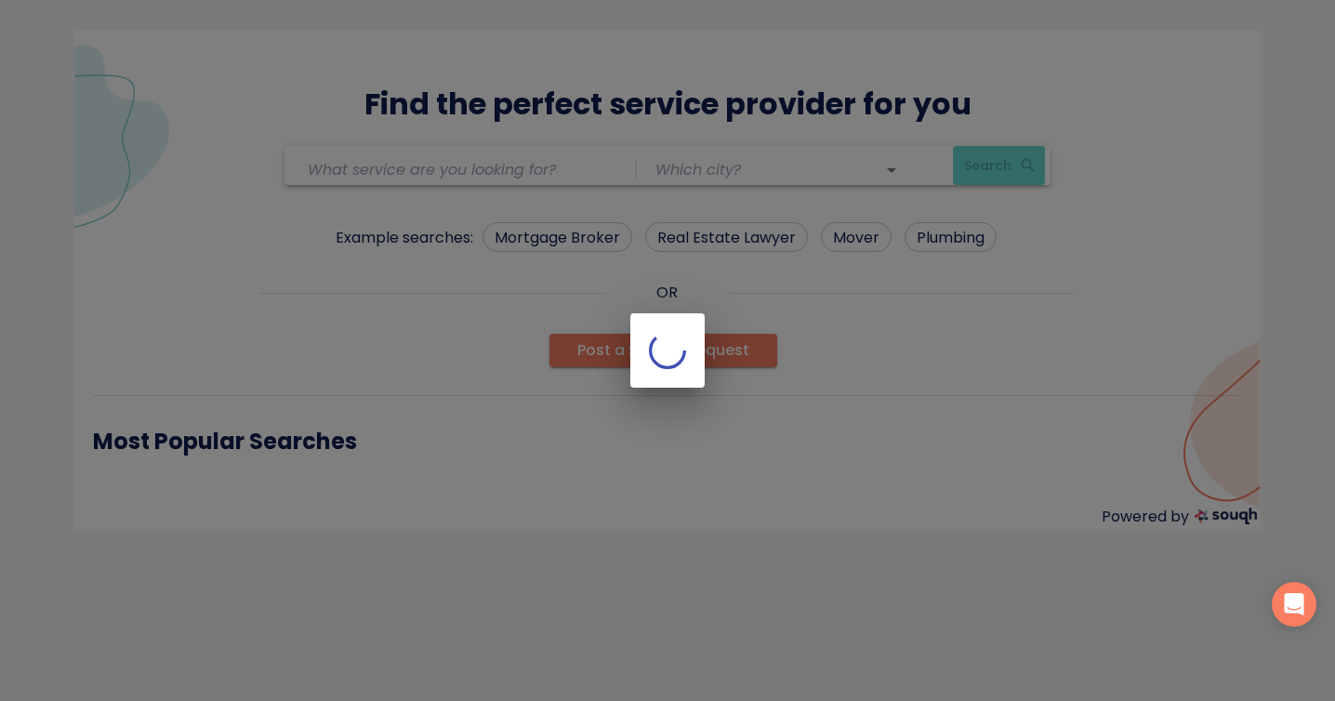
type input "[GEOGRAPHIC_DATA] ([GEOGRAPHIC_DATA])"
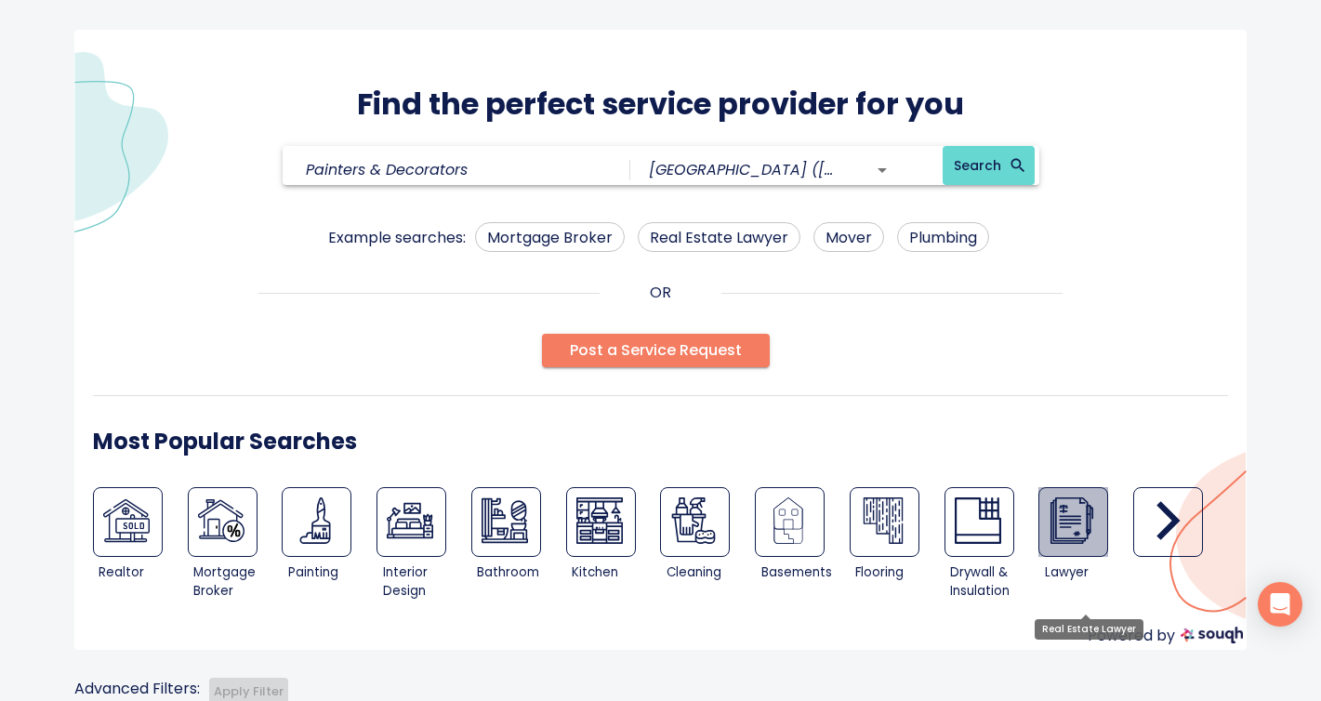
click at [1062, 525] on img at bounding box center [1071, 520] width 46 height 46
type input "Real Estate Lawyer"
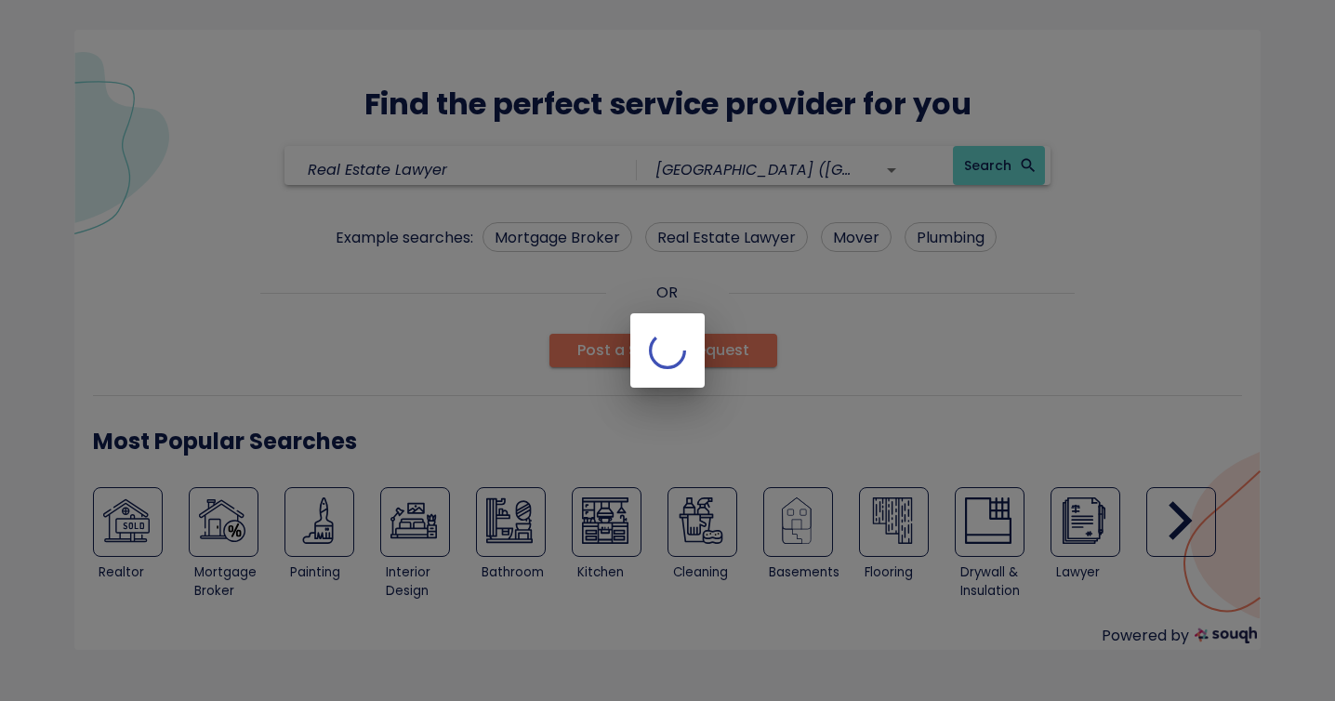
type input "Real Estate Lawyer"
type input "[GEOGRAPHIC_DATA] ([GEOGRAPHIC_DATA])"
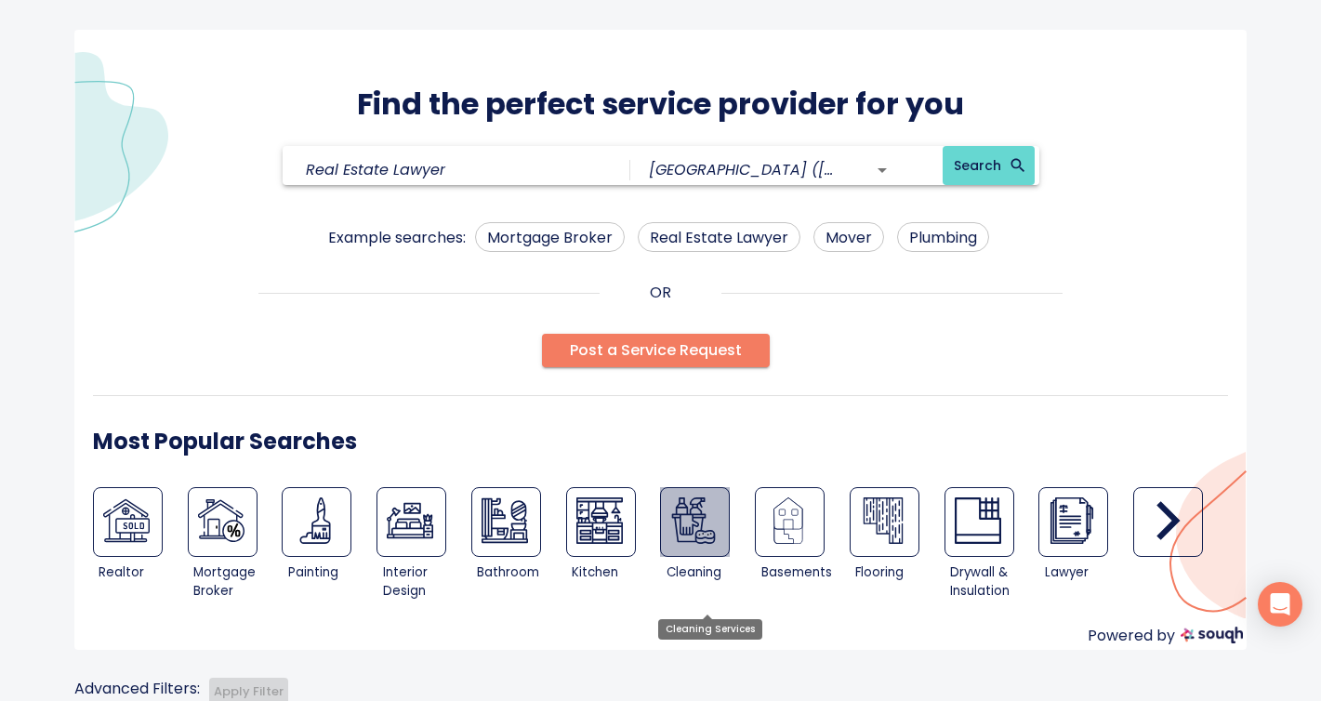
click at [711, 540] on img at bounding box center [693, 520] width 46 height 46
type input "Cleaning Services"
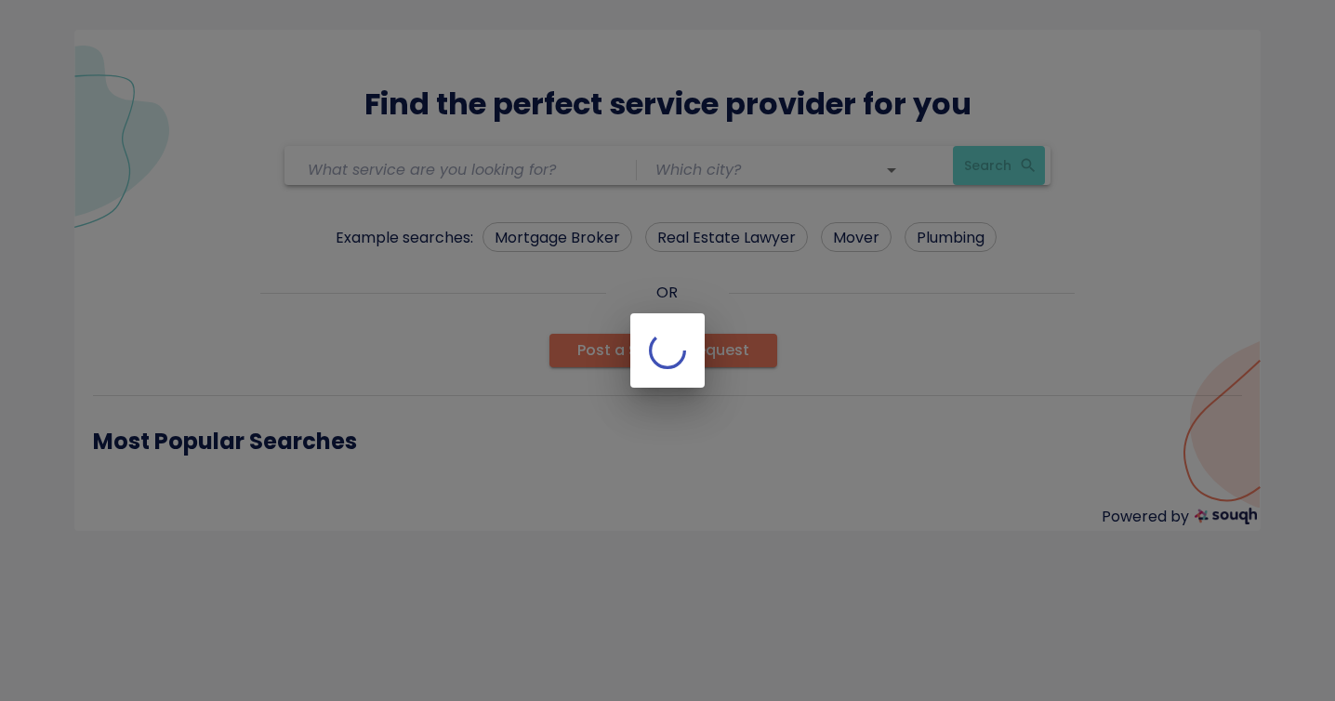
type input "[GEOGRAPHIC_DATA] ([GEOGRAPHIC_DATA])"
type input "Cleaning Services"
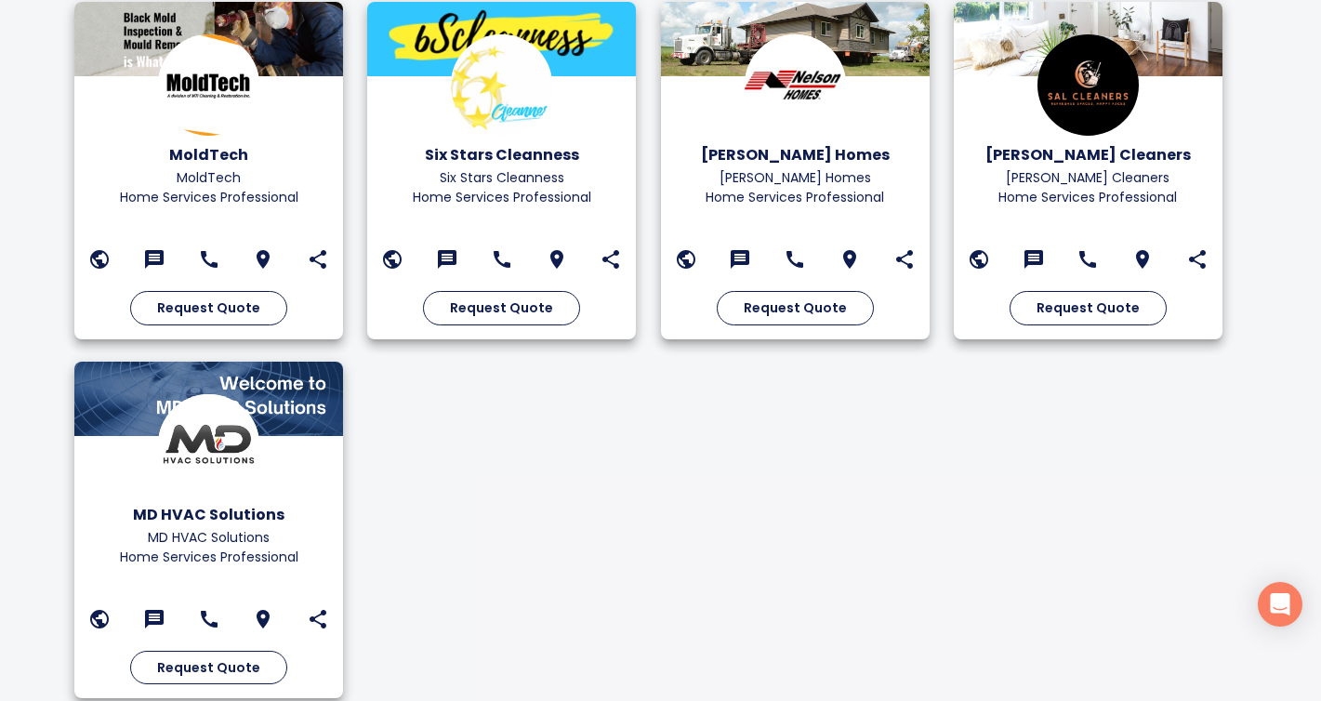
scroll to position [1913, 0]
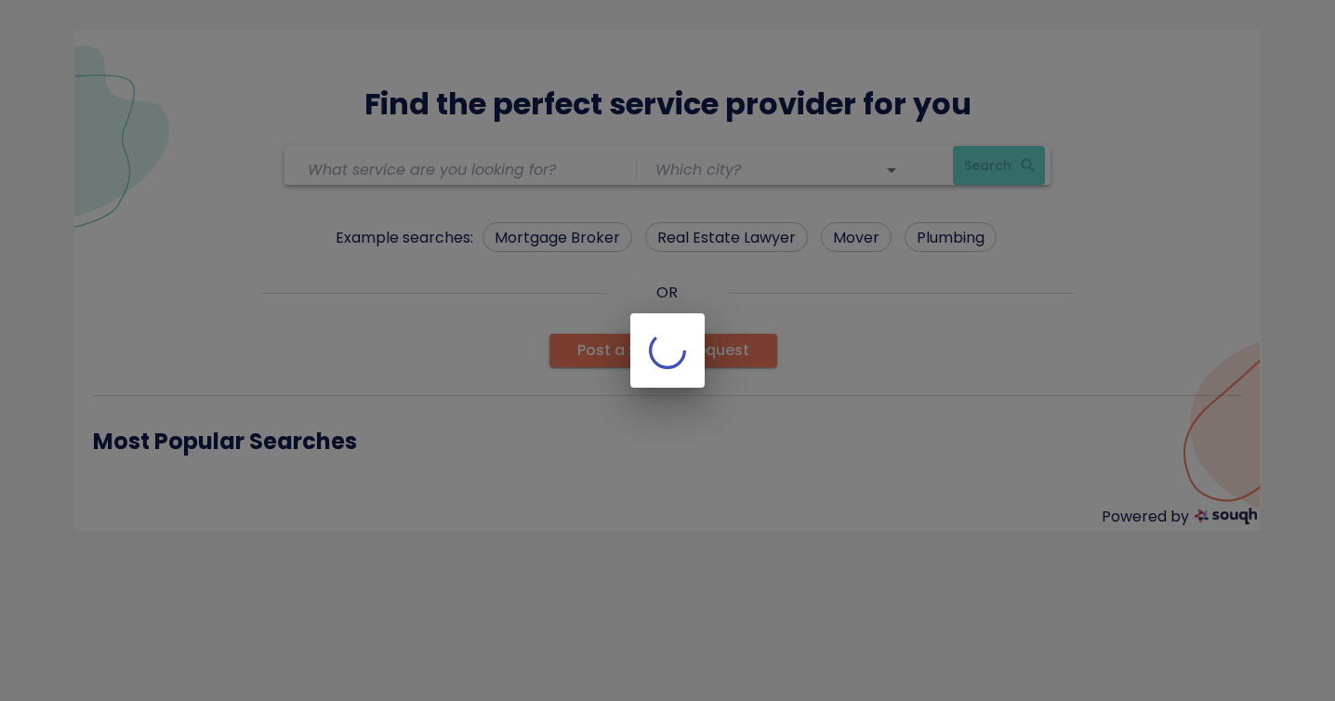
type input "Real Estate Broker / Agent"
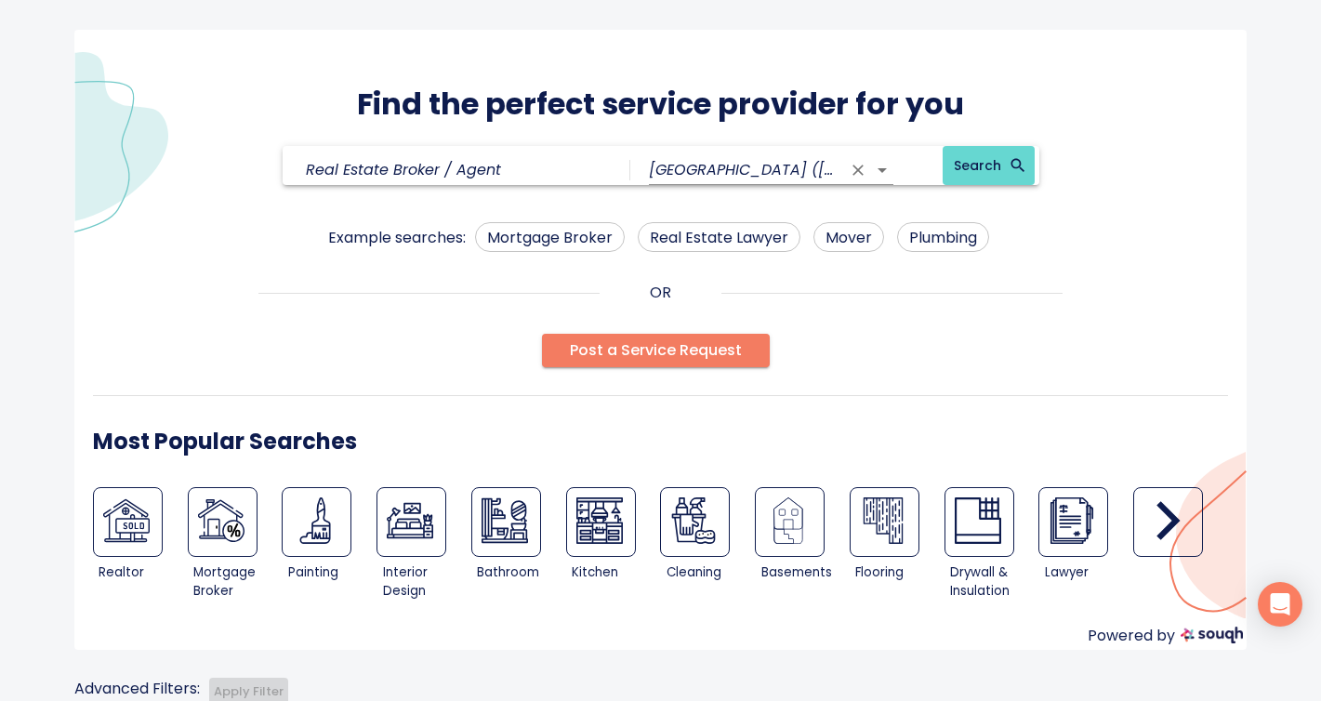
click at [783, 160] on input "[GEOGRAPHIC_DATA] ([GEOGRAPHIC_DATA])" at bounding box center [745, 169] width 192 height 29
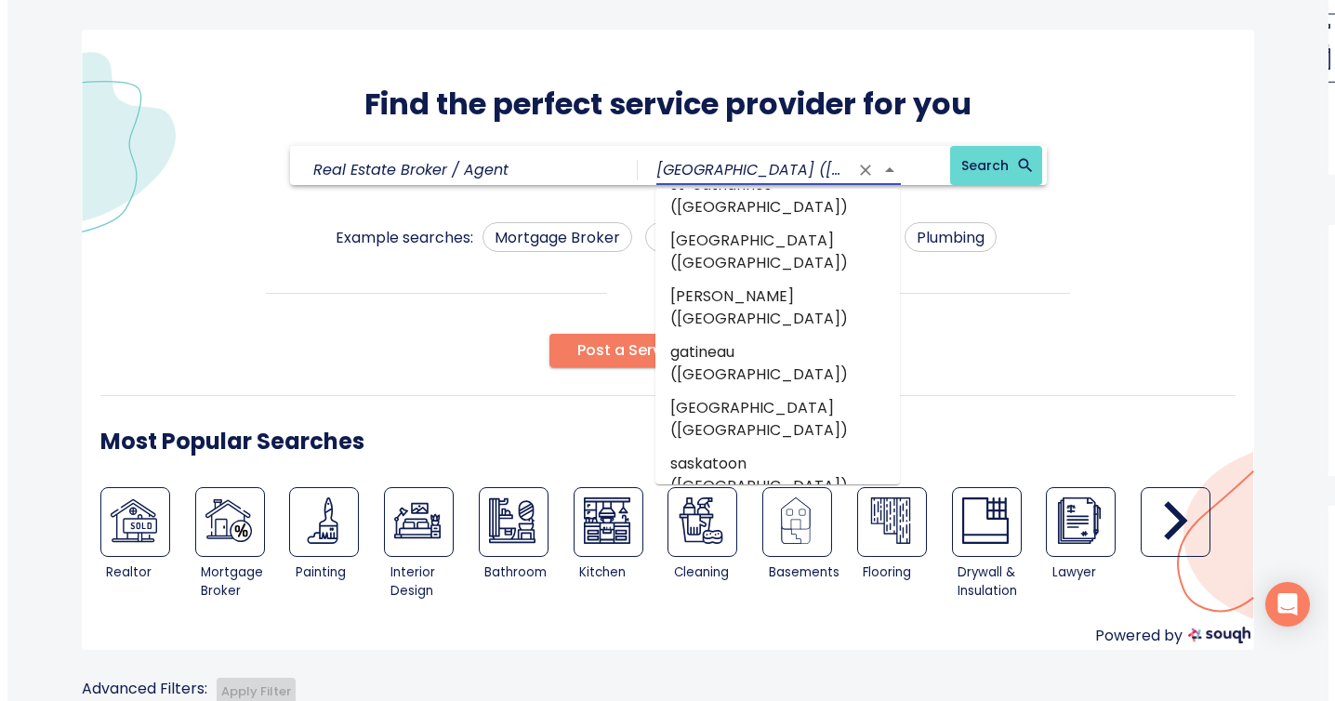
scroll to position [1023, 0]
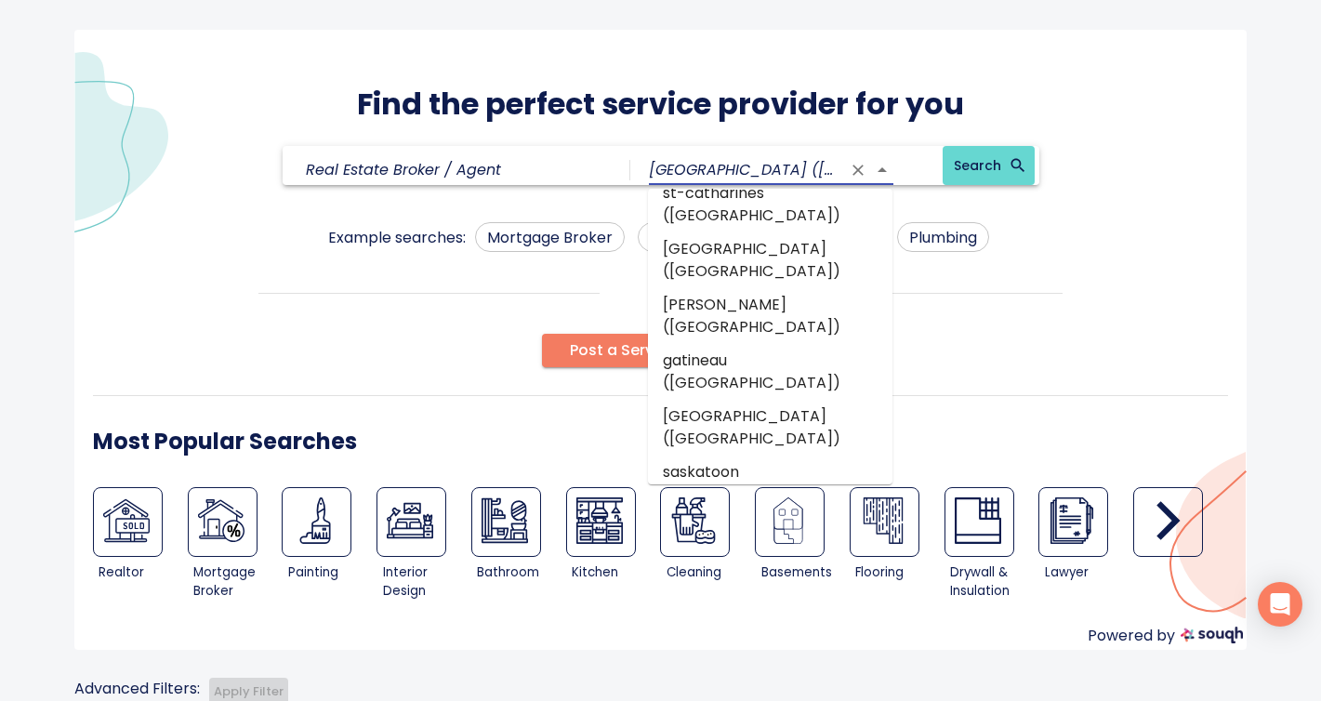
type input "[GEOGRAPHIC_DATA] ([GEOGRAPHIC_DATA])"
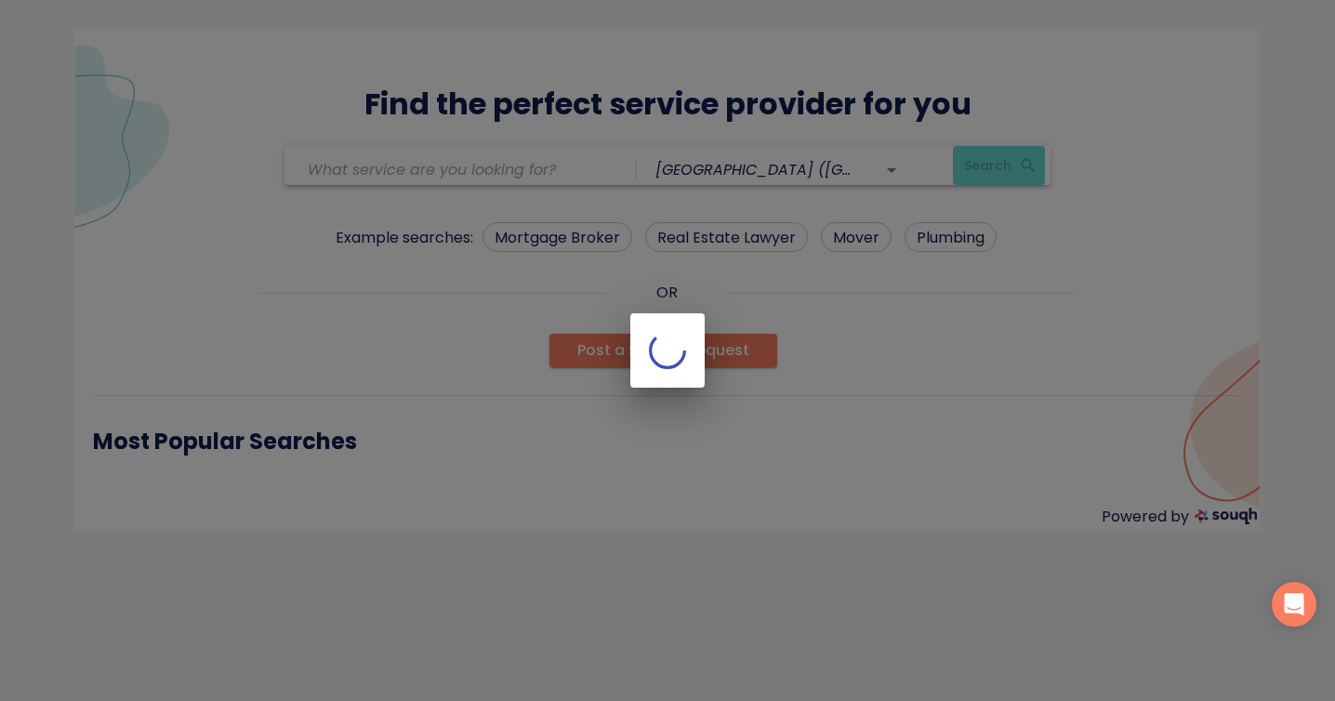
type input "Real Estate Broker / Agent"
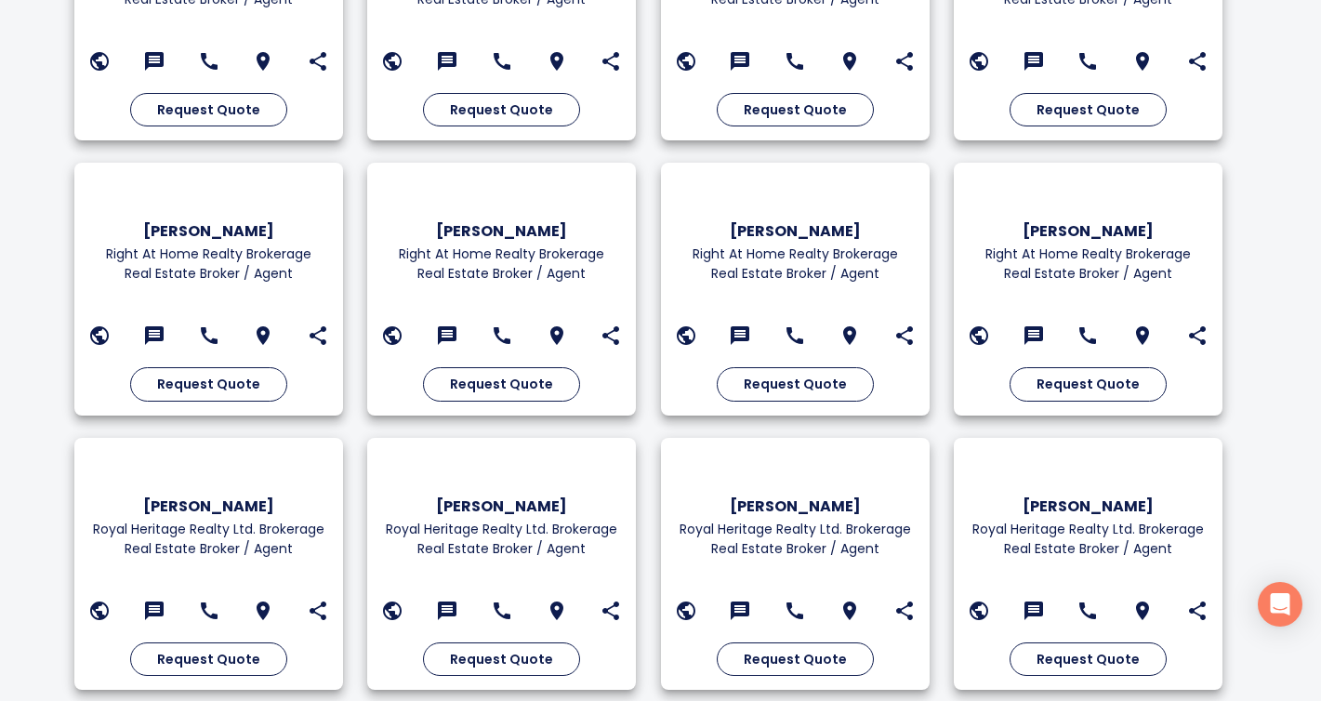
scroll to position [4887, 0]
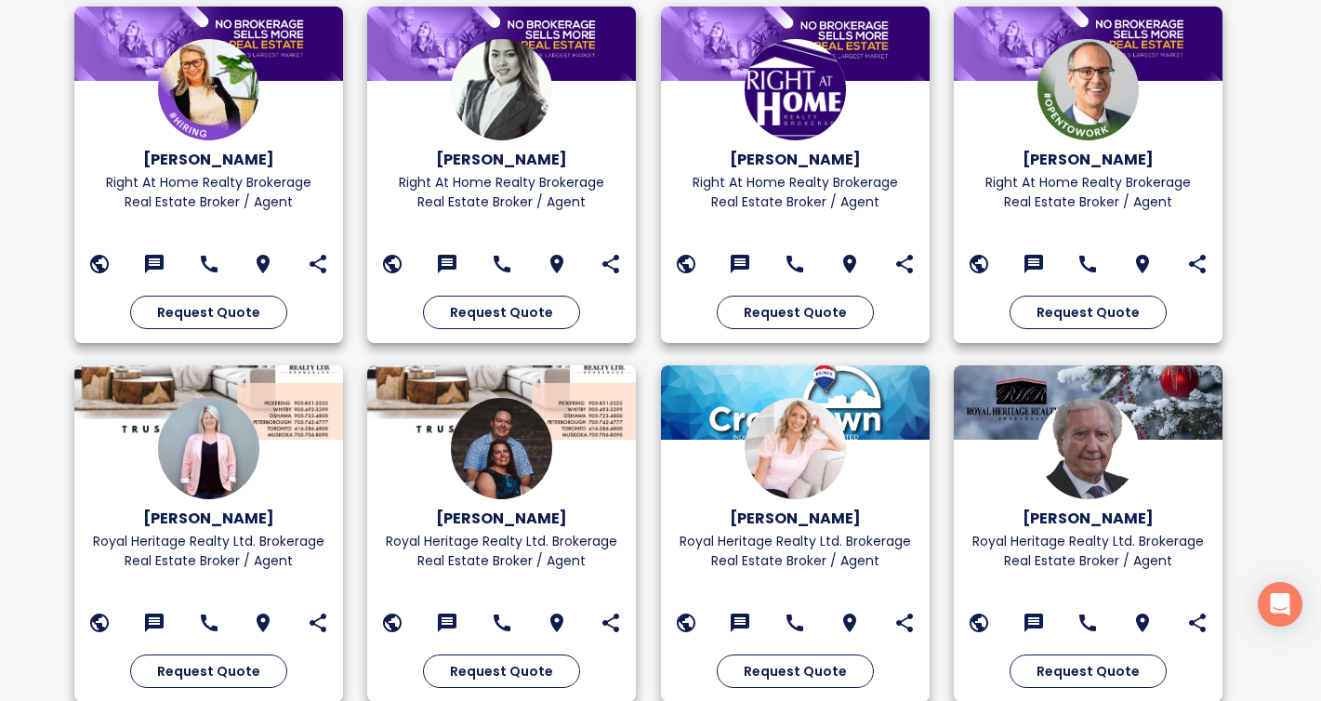
click at [828, 365] on div at bounding box center [795, 402] width 269 height 74
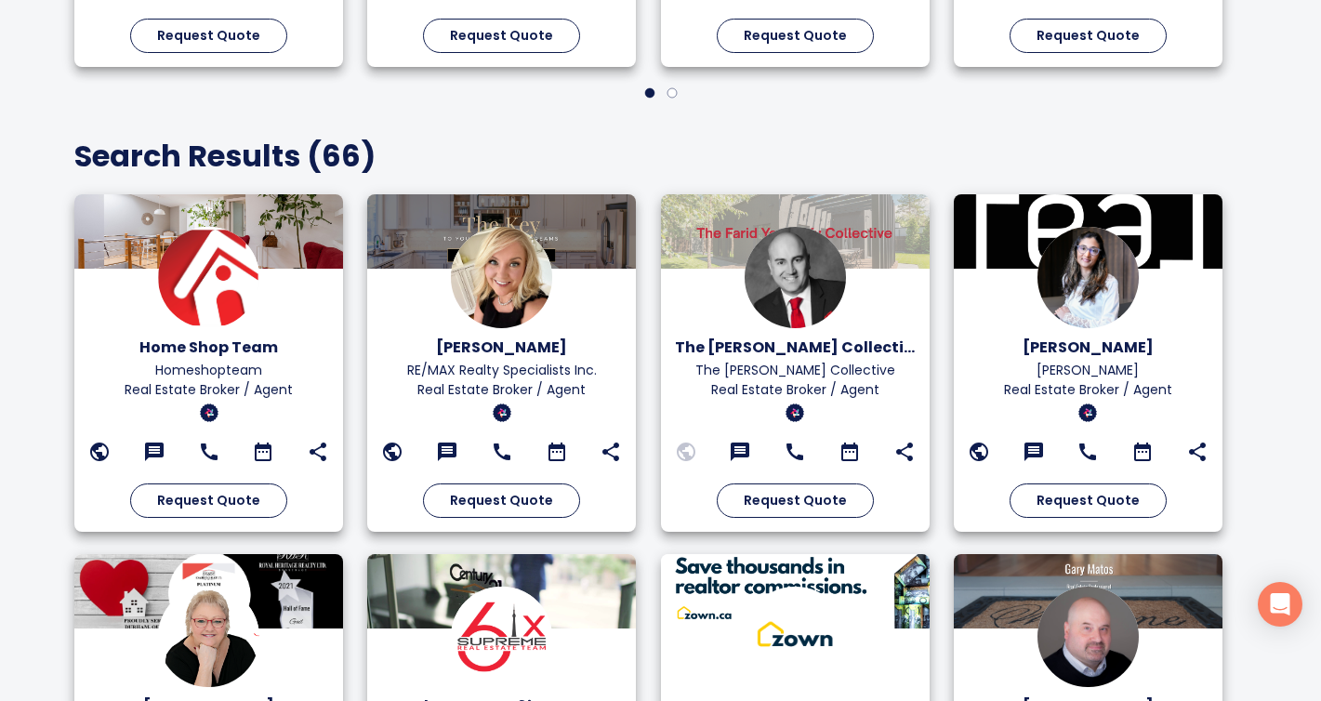
scroll to position [0, 0]
